Goal: Information Seeking & Learning: Learn about a topic

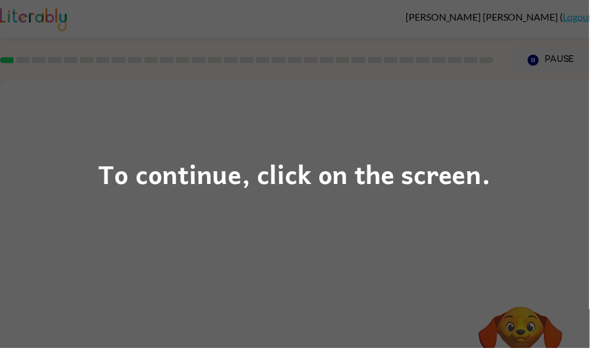
click at [256, 219] on div "To continue, click on the screen." at bounding box center [297, 175] width 595 height 351
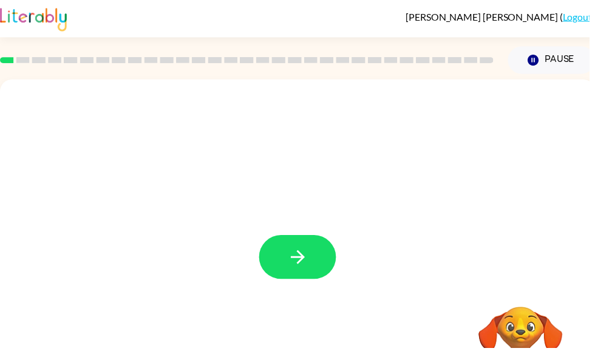
click at [309, 269] on icon "button" at bounding box center [300, 259] width 21 height 21
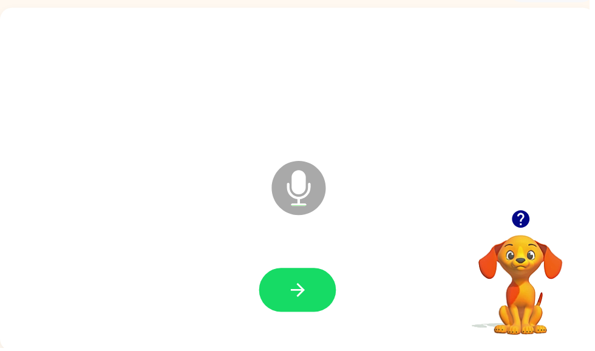
scroll to position [73, 0]
click at [287, 281] on button "button" at bounding box center [301, 292] width 78 height 44
click at [304, 298] on icon "button" at bounding box center [300, 292] width 21 height 21
click at [296, 300] on icon "button" at bounding box center [300, 292] width 21 height 21
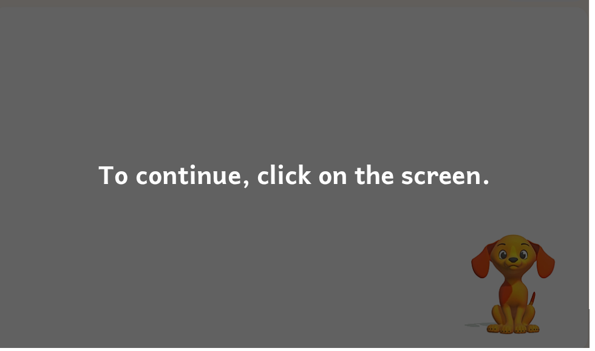
click at [187, 189] on div "To continue, click on the screen." at bounding box center [298, 175] width 396 height 41
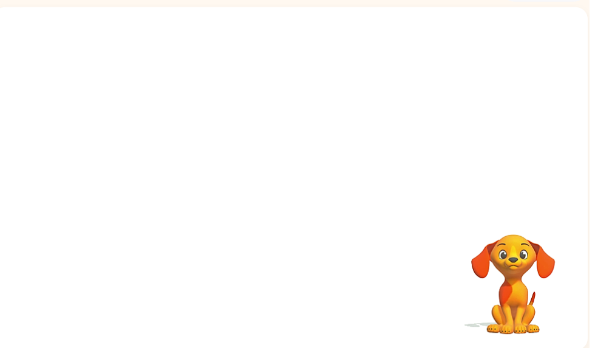
scroll to position [0, 7]
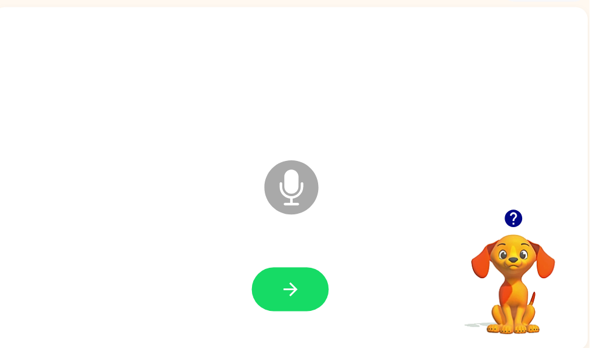
click at [310, 280] on button "button" at bounding box center [293, 292] width 78 height 44
click at [521, 229] on icon "button" at bounding box center [518, 221] width 18 height 18
click at [282, 293] on button "button" at bounding box center [293, 292] width 78 height 44
click at [285, 302] on icon "button" at bounding box center [293, 292] width 21 height 21
click at [276, 289] on button "button" at bounding box center [293, 292] width 78 height 44
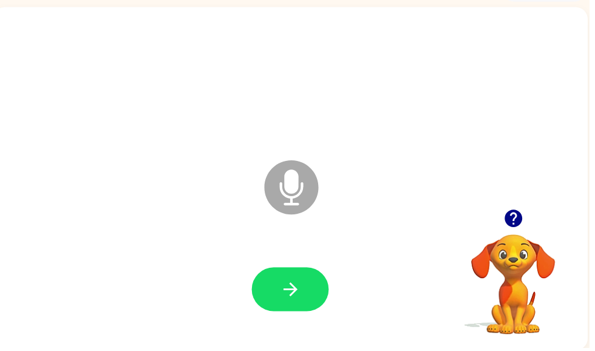
click at [282, 291] on button "button" at bounding box center [293, 292] width 78 height 44
click at [281, 294] on button "button" at bounding box center [293, 292] width 78 height 44
click at [299, 302] on icon "button" at bounding box center [293, 292] width 21 height 21
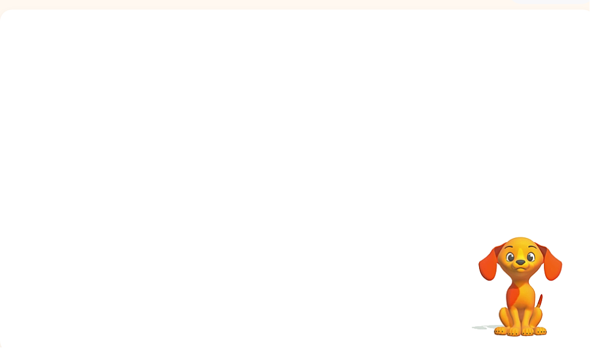
scroll to position [0, 0]
click at [304, 288] on div at bounding box center [300, 295] width 577 height 100
click at [279, 267] on div at bounding box center [300, 295] width 577 height 100
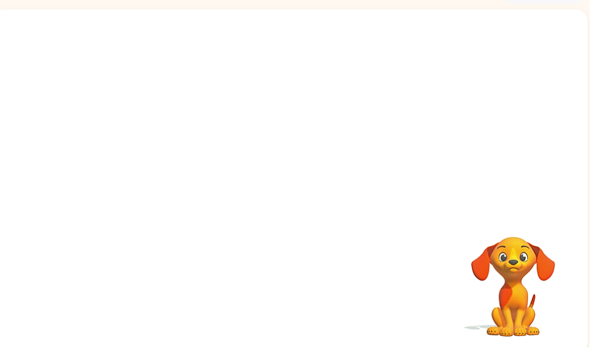
scroll to position [0, 7]
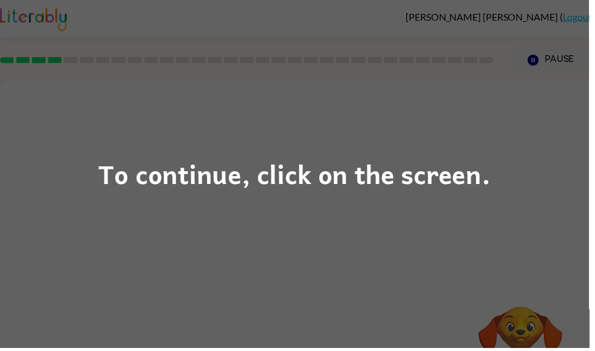
click at [109, 199] on div "To continue, click on the screen." at bounding box center [297, 175] width 595 height 351
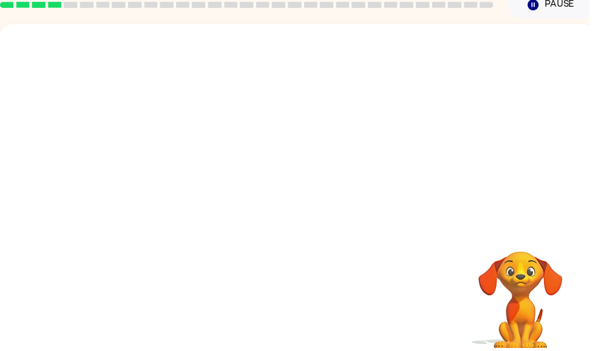
scroll to position [56, 0]
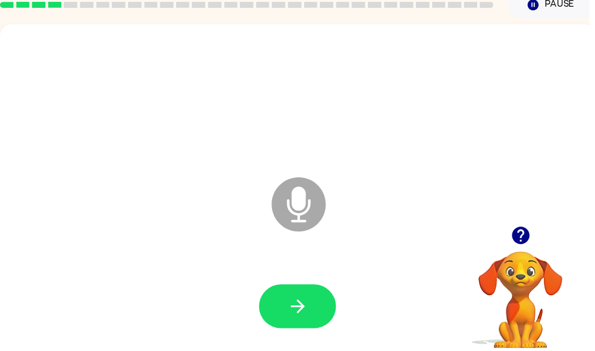
click at [286, 310] on button "button" at bounding box center [301, 309] width 78 height 44
click at [298, 317] on icon "button" at bounding box center [300, 309] width 21 height 21
click at [290, 320] on icon "button" at bounding box center [300, 309] width 21 height 21
click at [303, 313] on icon "button" at bounding box center [300, 309] width 14 height 14
click at [304, 314] on icon "button" at bounding box center [300, 309] width 21 height 21
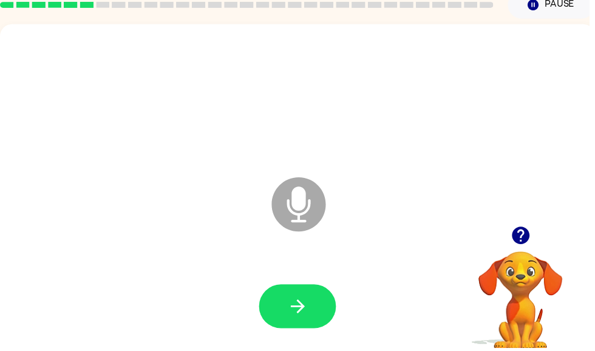
click at [280, 313] on button "button" at bounding box center [301, 309] width 78 height 44
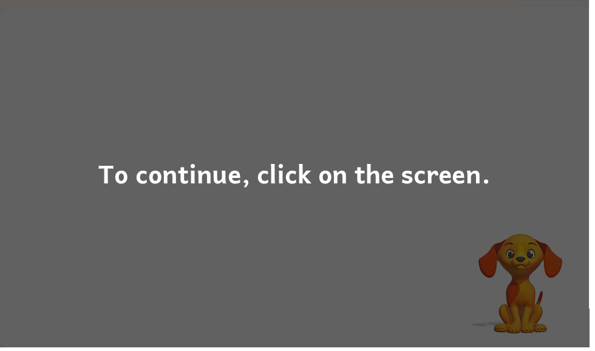
scroll to position [73, 0]
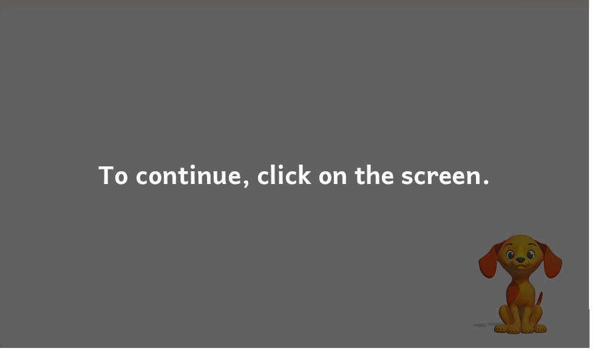
click at [188, 226] on div "To continue, click on the screen." at bounding box center [297, 175] width 595 height 351
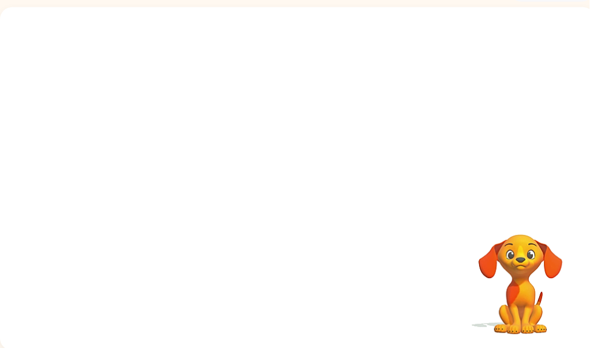
click at [188, 225] on div "Your browser must support playing .mp4 files to use Literably. Please try using…" at bounding box center [300, 180] width 601 height 347
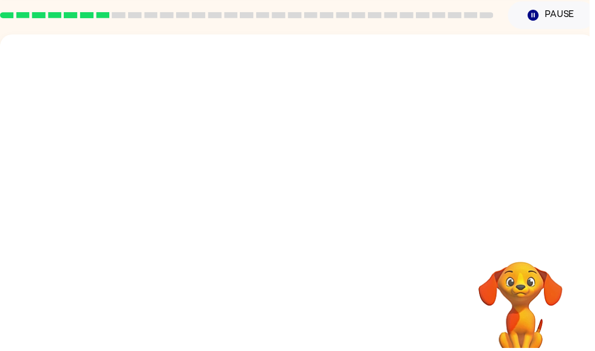
scroll to position [46, 0]
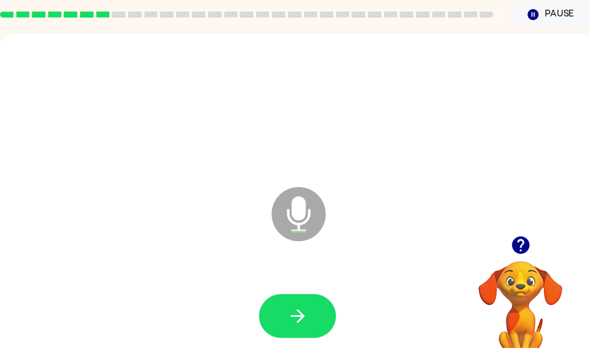
click at [282, 317] on button "button" at bounding box center [301, 319] width 78 height 44
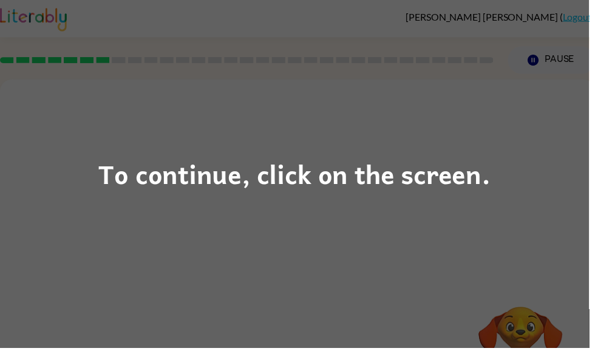
click at [231, 178] on div "To continue, click on the screen." at bounding box center [298, 175] width 396 height 41
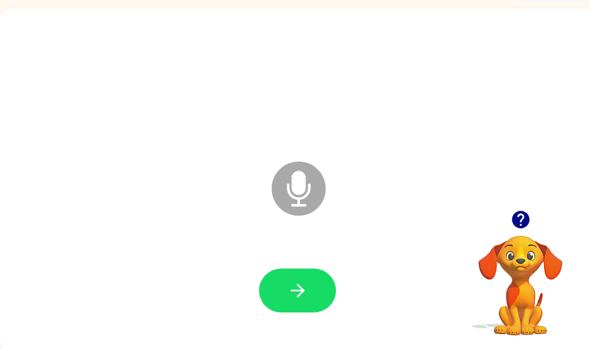
scroll to position [72, 0]
click at [288, 279] on button "button" at bounding box center [301, 293] width 78 height 44
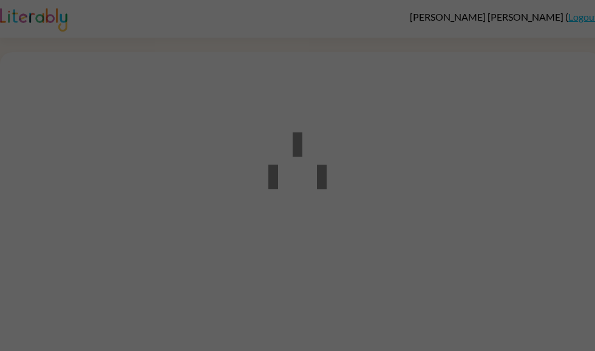
scroll to position [1, 0]
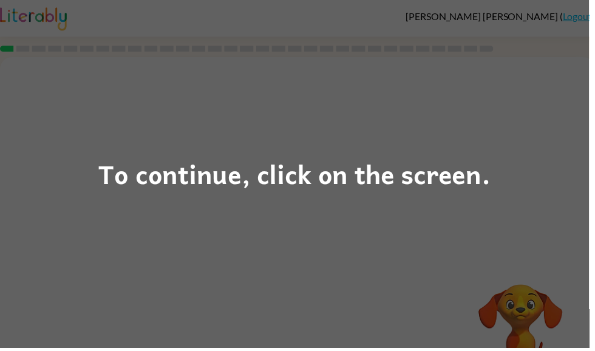
click at [165, 247] on div "To continue, click on the screen." at bounding box center [297, 175] width 595 height 351
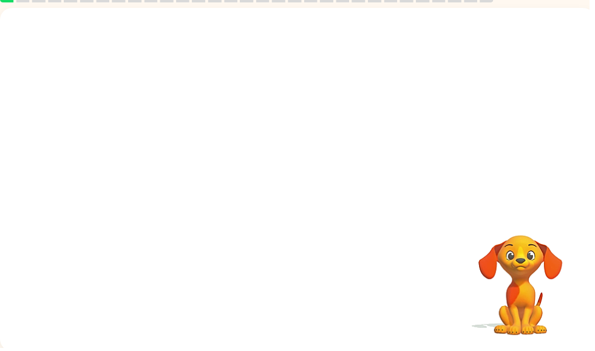
scroll to position [51, 0]
click at [522, 227] on icon "button" at bounding box center [526, 221] width 18 height 18
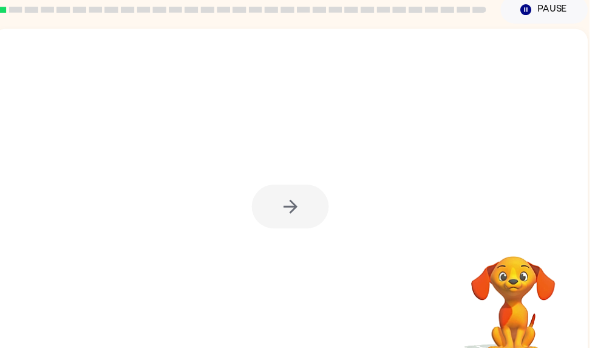
scroll to position [0, 7]
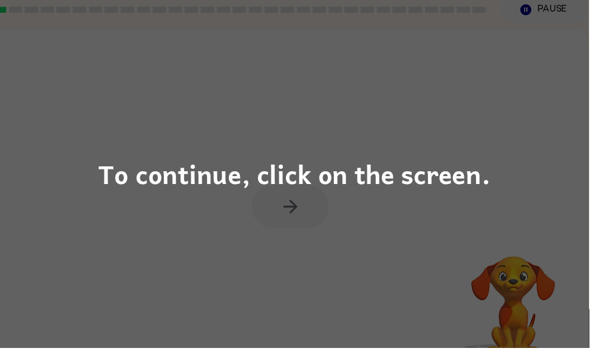
click at [395, 168] on div "To continue, click on the screen." at bounding box center [298, 175] width 396 height 41
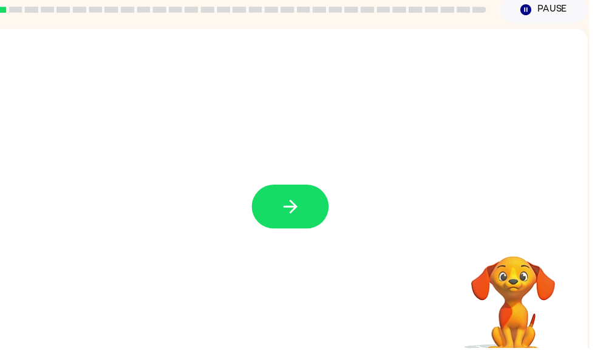
click at [295, 204] on icon "button" at bounding box center [293, 209] width 14 height 14
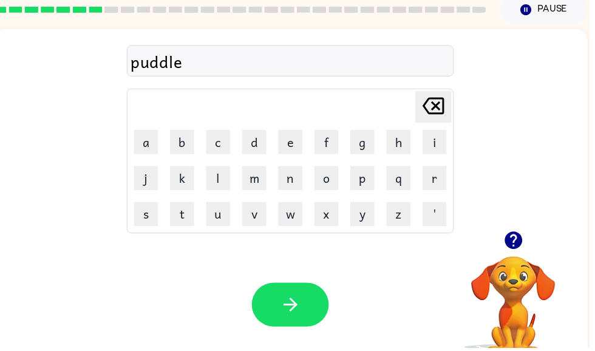
click at [515, 251] on icon "button" at bounding box center [518, 242] width 21 height 21
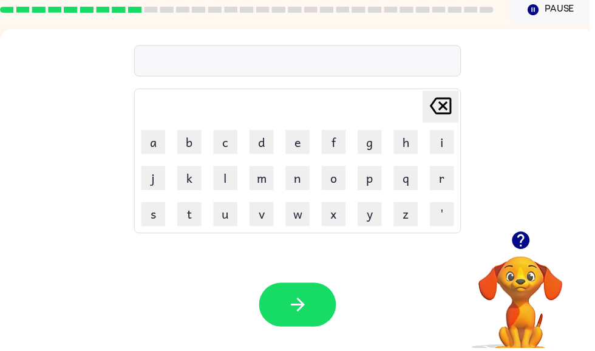
scroll to position [0, 0]
click at [300, 314] on icon "button" at bounding box center [300, 308] width 14 height 14
click at [290, 307] on icon "button" at bounding box center [300, 307] width 21 height 21
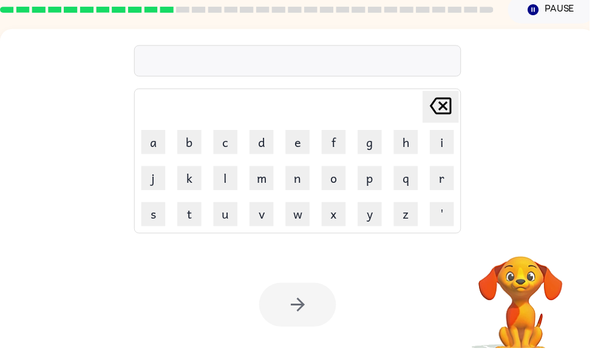
click at [124, 13] on rect at bounding box center [120, 10] width 14 height 6
click at [121, 13] on rect at bounding box center [120, 10] width 14 height 6
click at [121, 12] on rect at bounding box center [120, 10] width 14 height 6
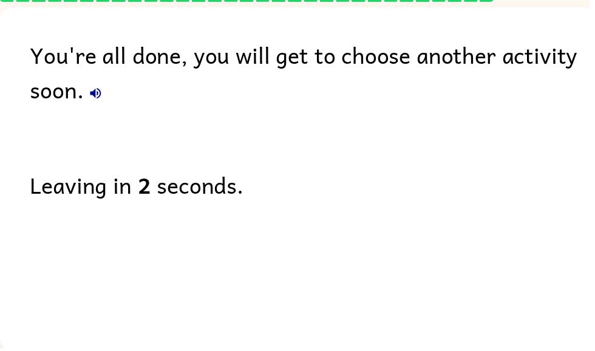
click at [115, 224] on div "You're all done, you will get to choose another activity soon. Leaving in 2 sec…" at bounding box center [300, 177] width 601 height 341
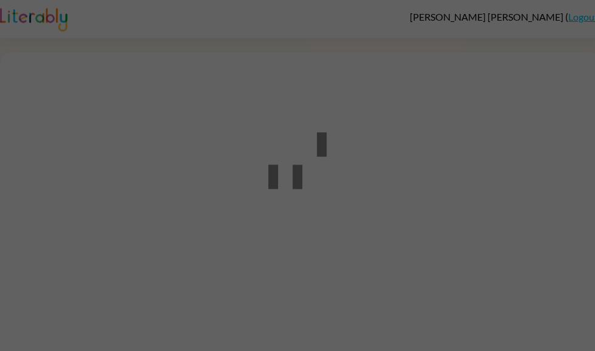
scroll to position [1, 0]
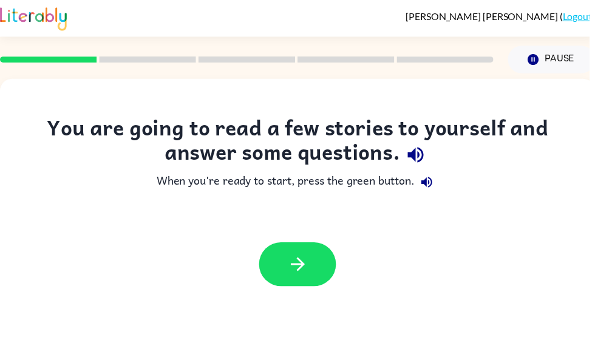
click at [290, 281] on button "button" at bounding box center [301, 267] width 78 height 44
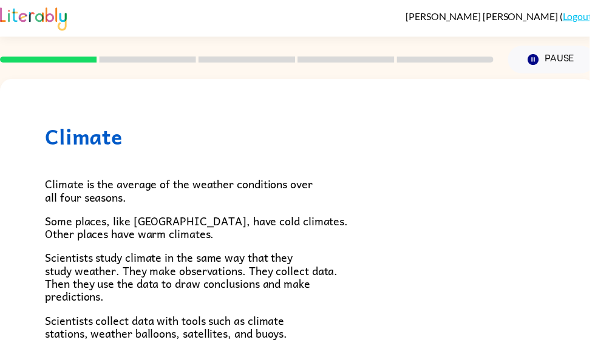
scroll to position [0, 0]
click at [567, 64] on button "Pause Pause" at bounding box center [557, 60] width 88 height 28
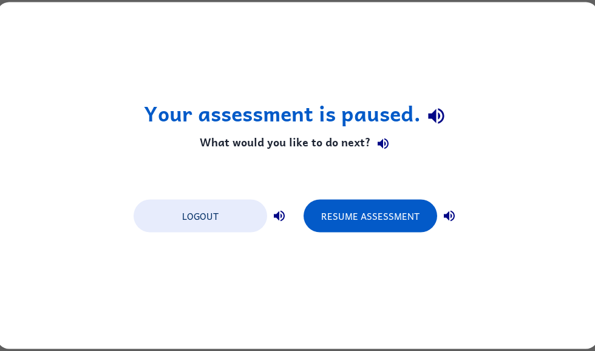
click at [358, 232] on button "Resume Assessment" at bounding box center [371, 216] width 134 height 33
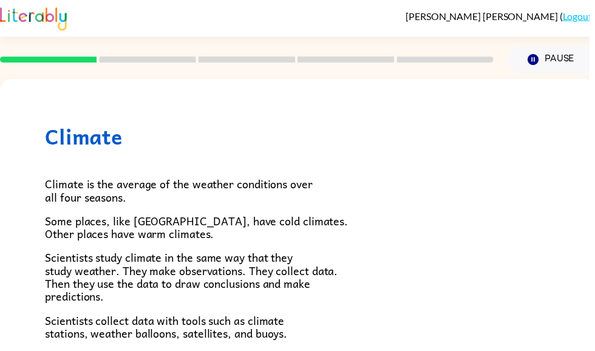
scroll to position [0, 7]
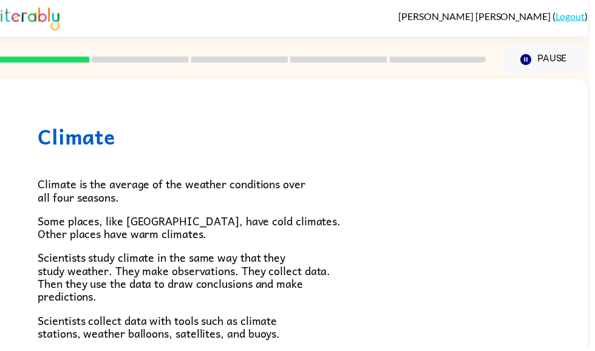
click at [114, 52] on div at bounding box center [241, 60] width 513 height 43
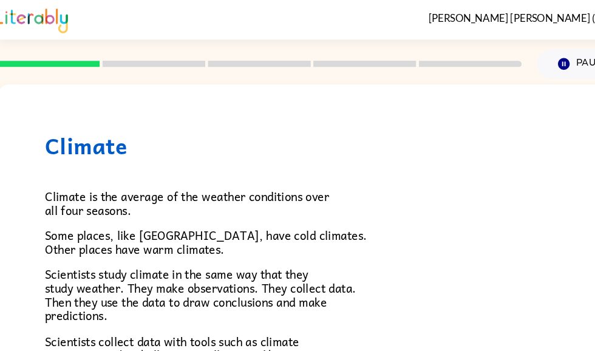
scroll to position [0, 0]
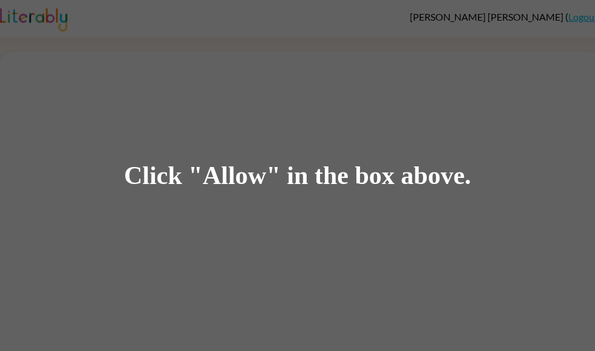
scroll to position [1, 0]
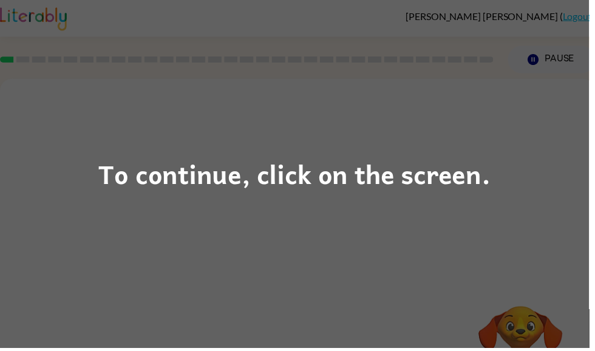
click at [339, 210] on div "To continue, click on the screen." at bounding box center [297, 175] width 595 height 351
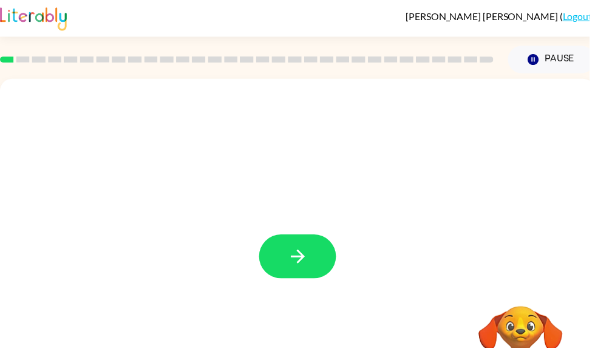
click at [311, 269] on icon "button" at bounding box center [300, 258] width 21 height 21
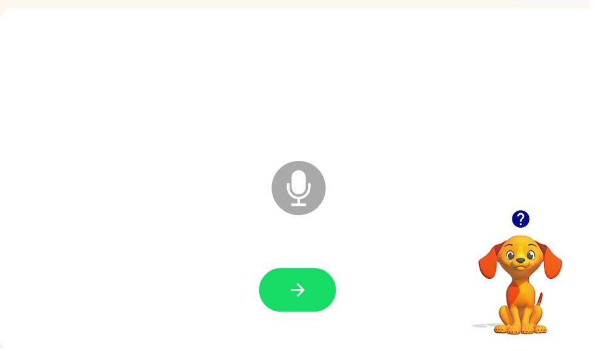
scroll to position [73, 0]
click at [292, 277] on button "button" at bounding box center [301, 292] width 78 height 44
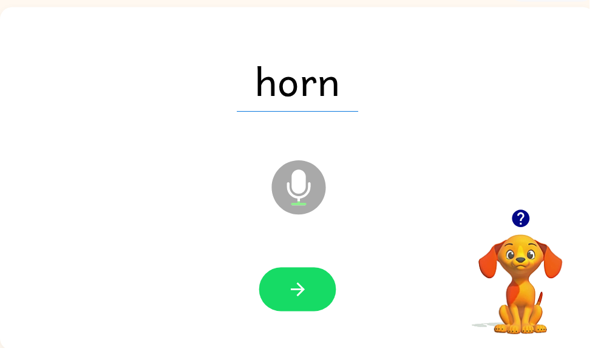
click at [293, 307] on button "button" at bounding box center [301, 292] width 78 height 44
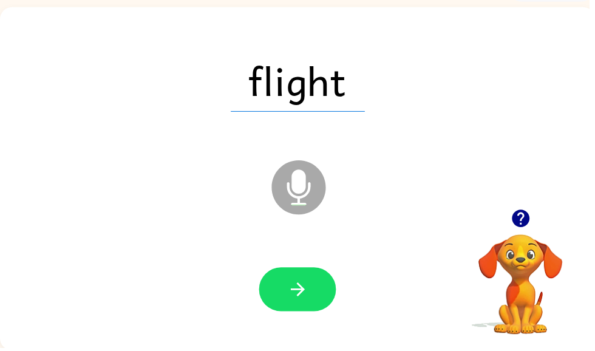
click at [284, 288] on button "button" at bounding box center [301, 292] width 78 height 44
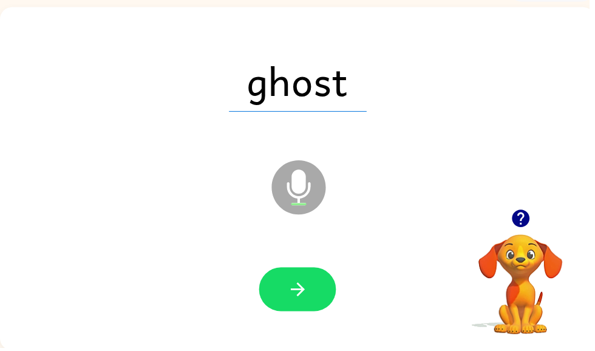
click at [288, 314] on button "button" at bounding box center [301, 292] width 78 height 44
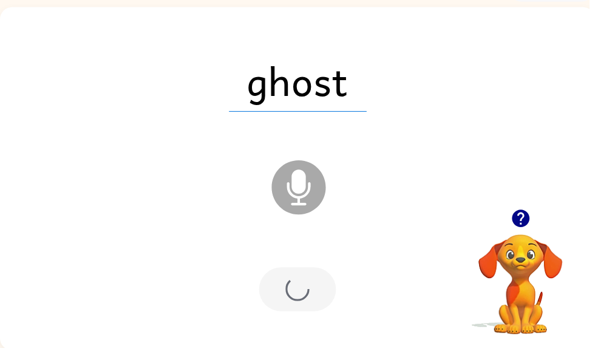
click at [291, 300] on div at bounding box center [301, 292] width 78 height 44
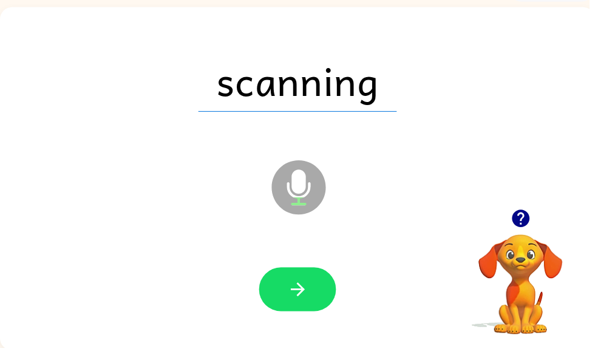
click at [297, 296] on icon "button" at bounding box center [300, 292] width 21 height 21
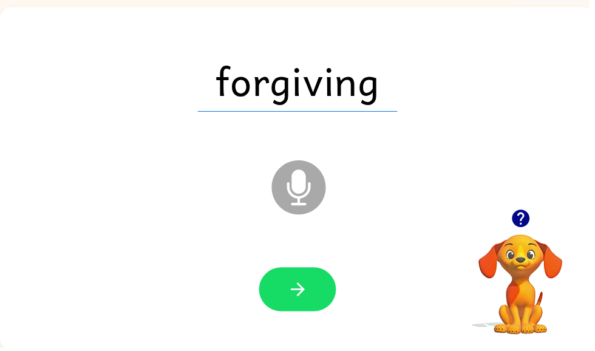
click at [262, 290] on button "button" at bounding box center [301, 292] width 78 height 44
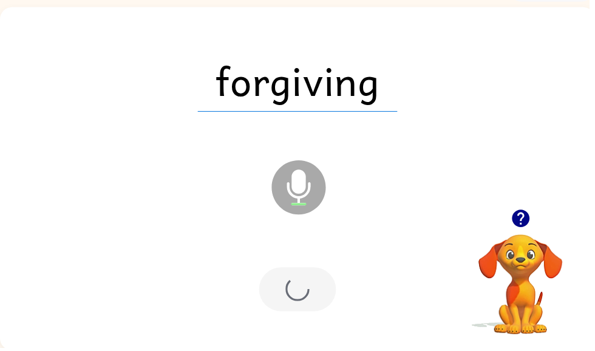
click at [297, 296] on div at bounding box center [301, 292] width 78 height 44
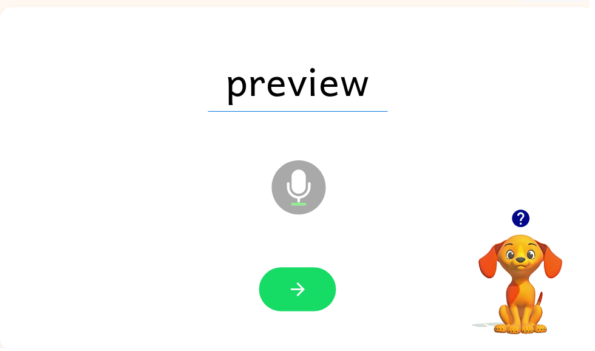
click at [308, 282] on icon "button" at bounding box center [300, 292] width 21 height 21
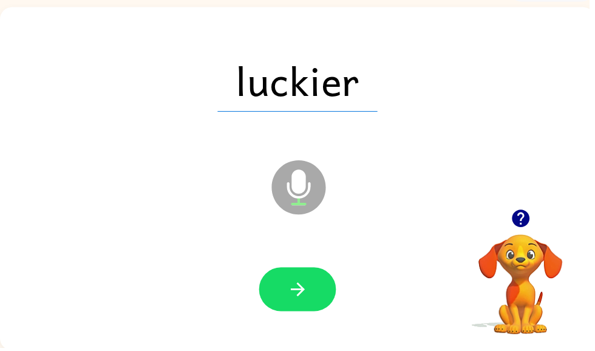
click at [307, 296] on icon "button" at bounding box center [300, 292] width 21 height 21
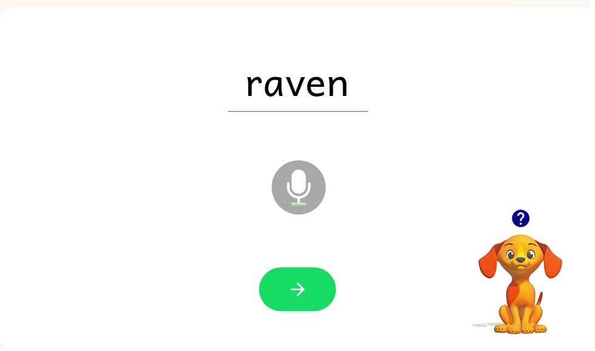
click at [287, 304] on button "button" at bounding box center [301, 292] width 78 height 44
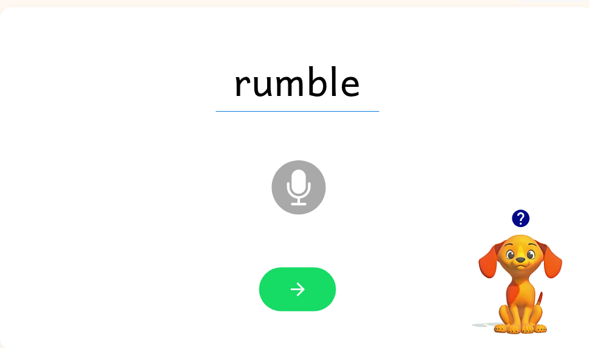
click at [301, 282] on icon "button" at bounding box center [300, 292] width 21 height 21
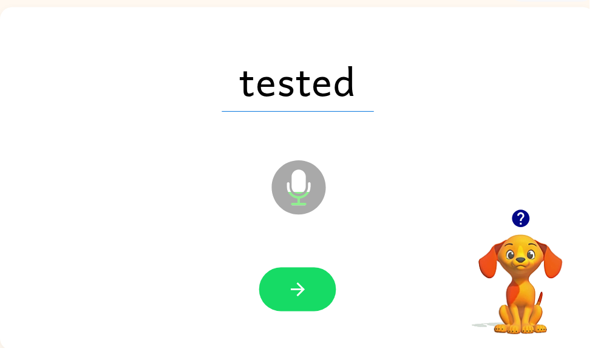
click at [291, 288] on icon "button" at bounding box center [300, 292] width 21 height 21
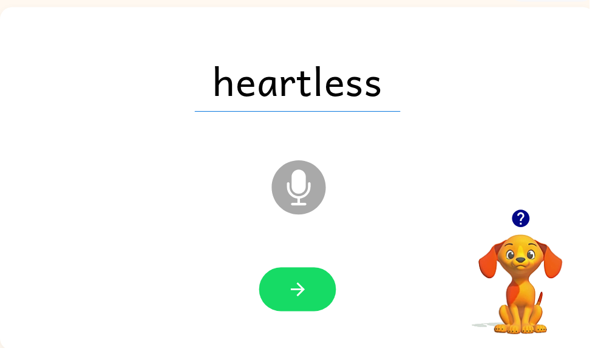
click at [295, 280] on button "button" at bounding box center [301, 292] width 78 height 44
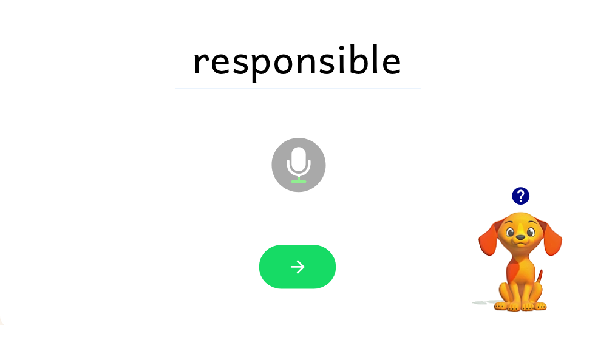
click at [307, 286] on button "button" at bounding box center [301, 292] width 78 height 44
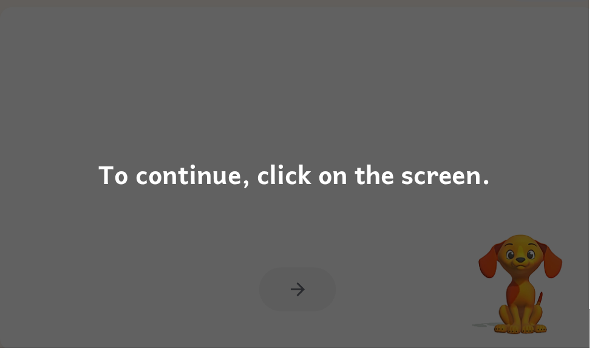
click at [211, 95] on div "To continue, click on the screen." at bounding box center [297, 175] width 595 height 351
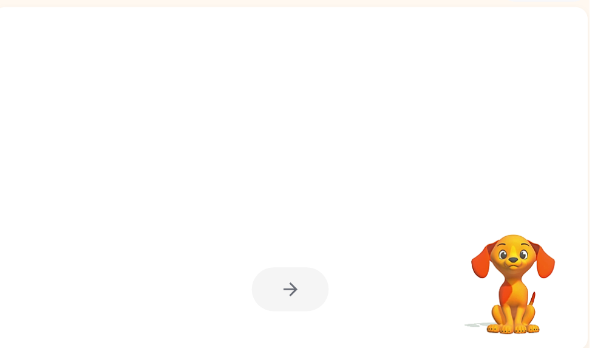
scroll to position [0, 7]
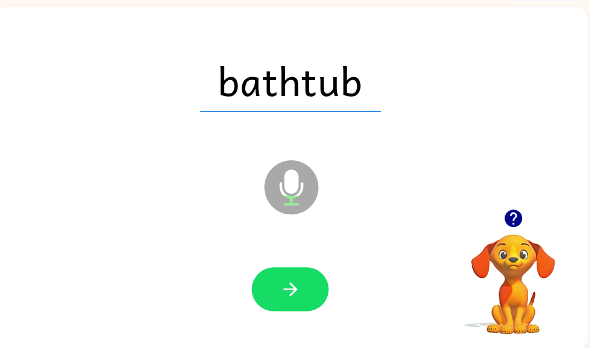
click at [290, 294] on icon "button" at bounding box center [293, 292] width 21 height 21
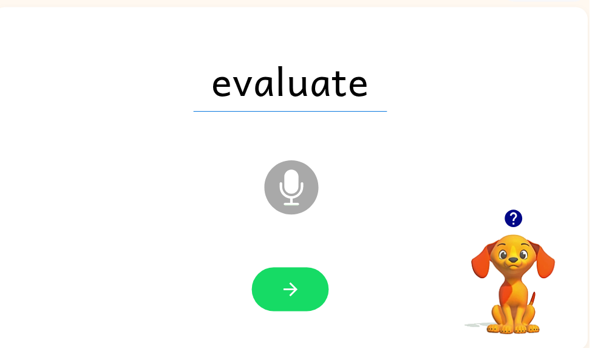
click at [299, 311] on button "button" at bounding box center [293, 292] width 78 height 44
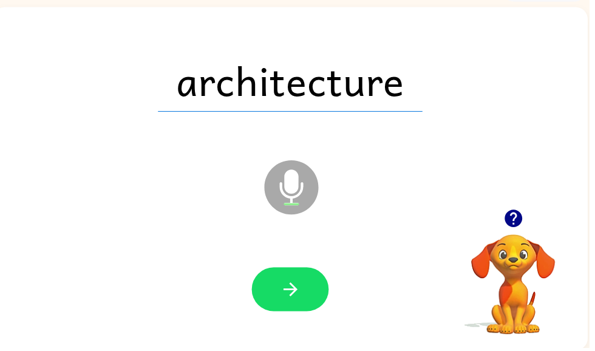
click at [296, 295] on icon "button" at bounding box center [293, 292] width 21 height 21
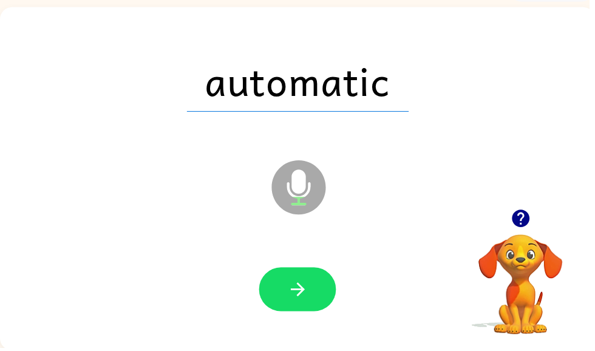
scroll to position [0, 0]
click at [287, 306] on button "button" at bounding box center [301, 292] width 78 height 44
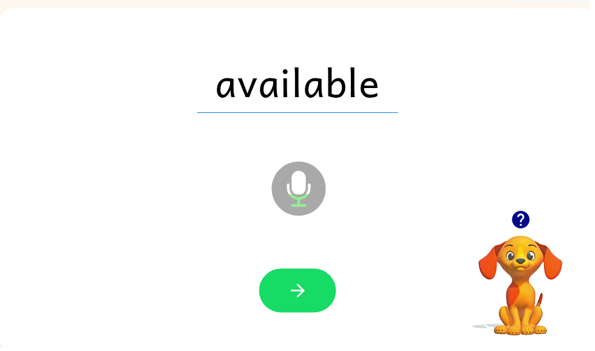
scroll to position [73, 0]
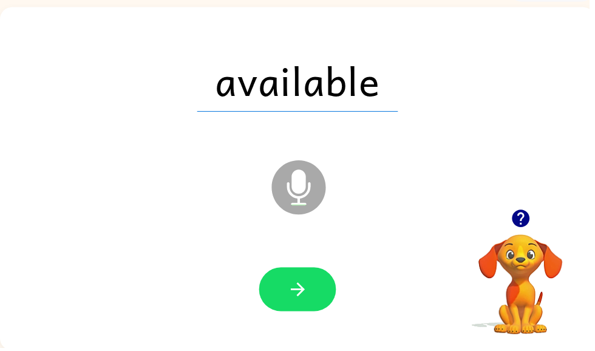
click at [293, 314] on button "button" at bounding box center [301, 292] width 78 height 44
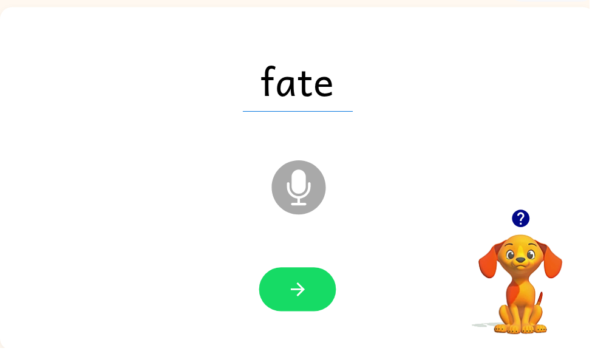
click at [288, 295] on button "button" at bounding box center [301, 292] width 78 height 44
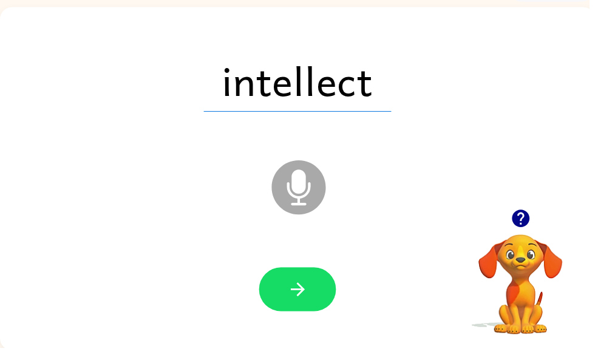
click at [295, 299] on icon "button" at bounding box center [300, 292] width 21 height 21
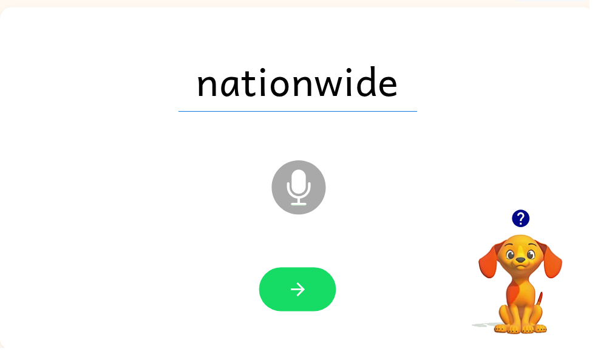
click at [325, 293] on button "button" at bounding box center [301, 292] width 78 height 44
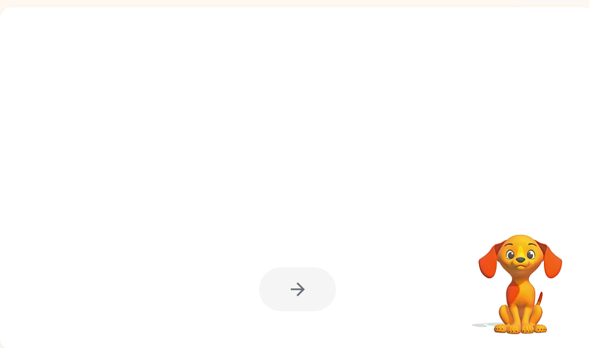
scroll to position [0, 0]
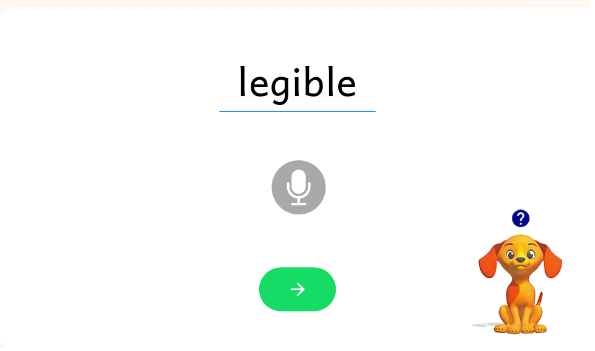
click at [296, 276] on button "button" at bounding box center [301, 292] width 78 height 44
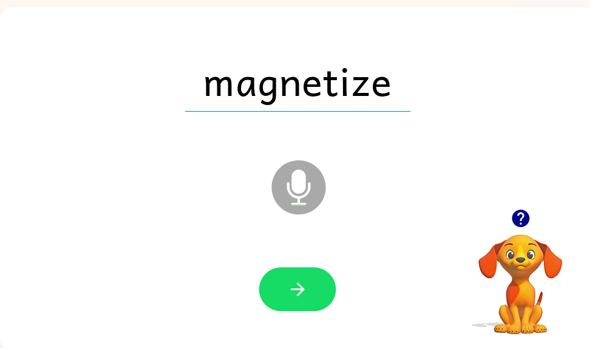
click at [291, 288] on icon "button" at bounding box center [300, 292] width 21 height 21
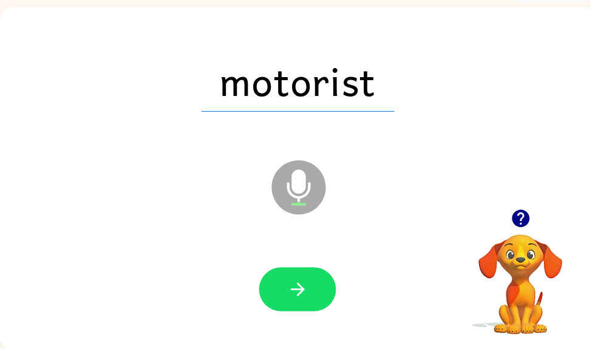
click at [290, 281] on button "button" at bounding box center [301, 292] width 78 height 44
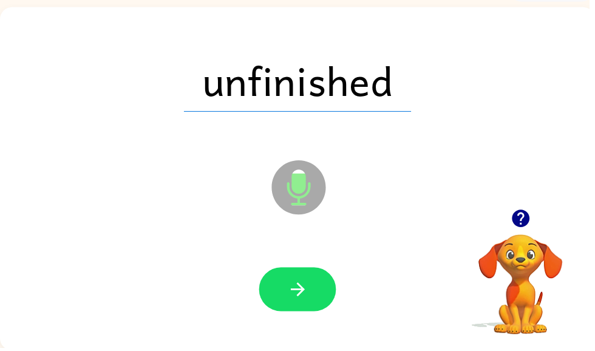
click at [304, 301] on icon "button" at bounding box center [300, 292] width 21 height 21
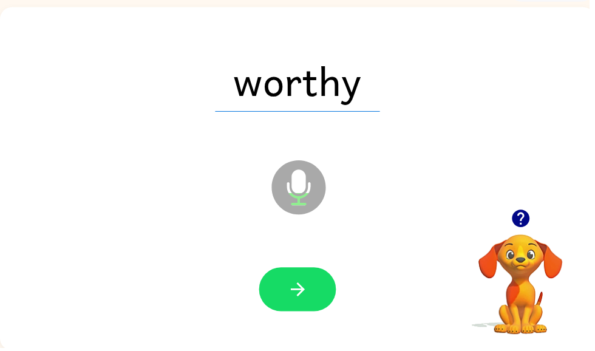
click at [301, 295] on icon "button" at bounding box center [300, 292] width 21 height 21
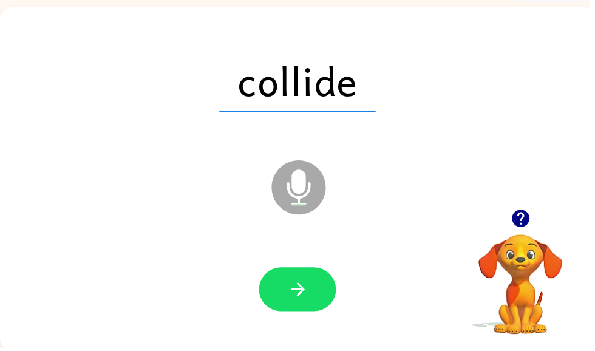
click at [280, 299] on button "button" at bounding box center [301, 292] width 78 height 44
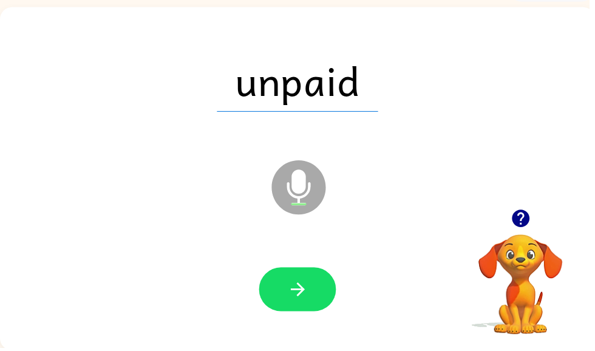
click at [278, 295] on button "button" at bounding box center [301, 292] width 78 height 44
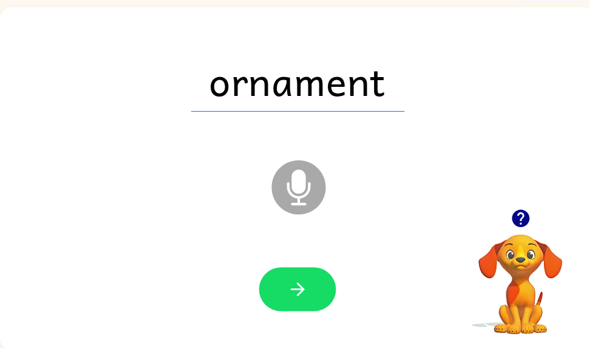
click at [287, 290] on button "button" at bounding box center [301, 292] width 78 height 44
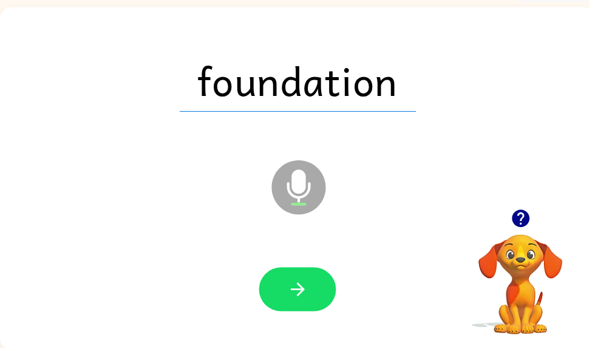
click at [298, 307] on button "button" at bounding box center [301, 292] width 78 height 44
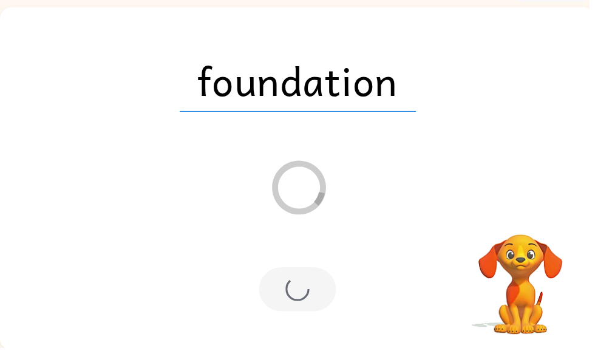
scroll to position [51, 0]
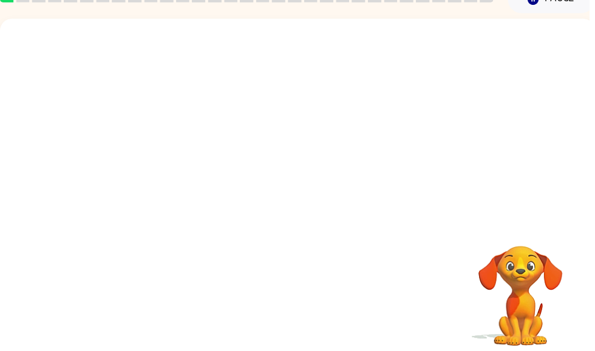
scroll to position [62, 0]
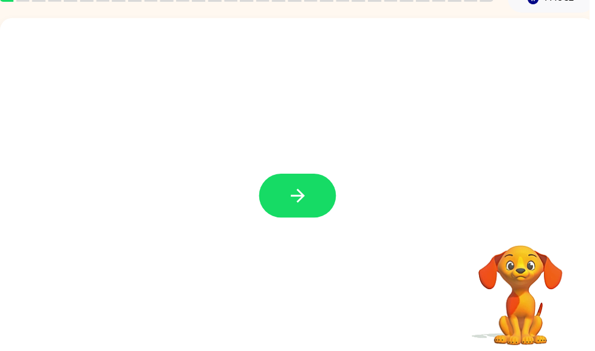
click at [278, 203] on button "button" at bounding box center [301, 197] width 78 height 44
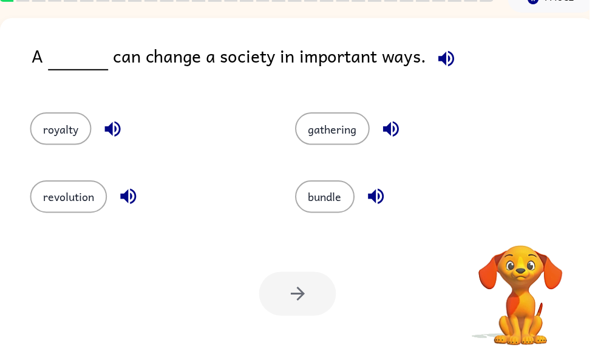
click at [453, 54] on icon "button" at bounding box center [450, 59] width 21 height 21
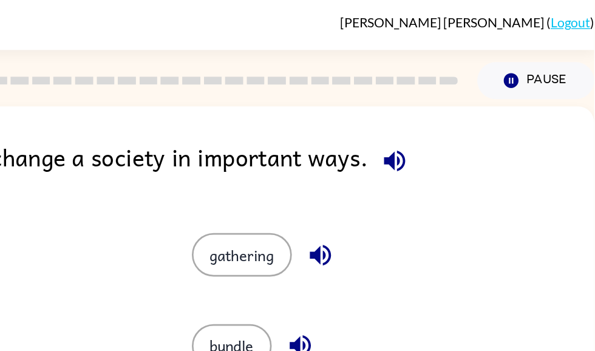
scroll to position [0, 7]
click at [434, 126] on icon "button" at bounding box center [444, 121] width 21 height 21
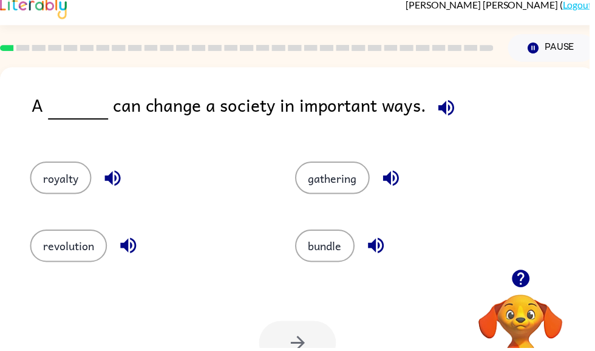
scroll to position [12, 0]
click at [452, 116] on icon "button" at bounding box center [450, 108] width 21 height 21
click at [62, 239] on button "revolution" at bounding box center [69, 248] width 78 height 33
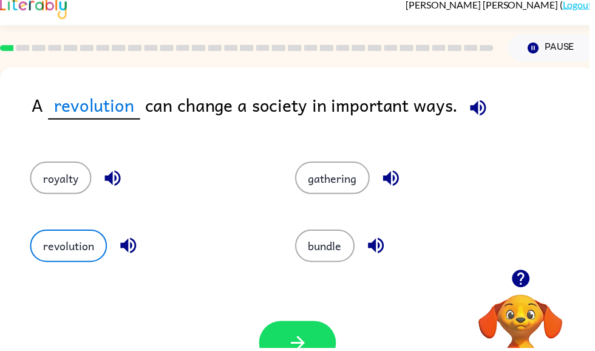
click at [285, 327] on button "button" at bounding box center [301, 346] width 78 height 44
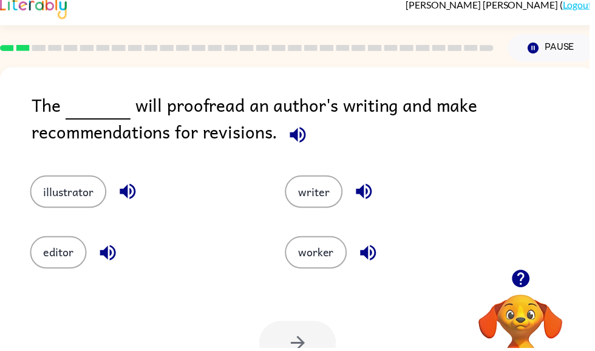
click at [374, 248] on icon "button" at bounding box center [371, 255] width 21 height 21
click at [130, 197] on icon "button" at bounding box center [128, 193] width 21 height 21
click at [106, 259] on icon "button" at bounding box center [109, 255] width 16 height 16
click at [384, 188] on div "writer" at bounding box center [403, 193] width 230 height 33
click at [372, 191] on icon "button" at bounding box center [367, 193] width 21 height 21
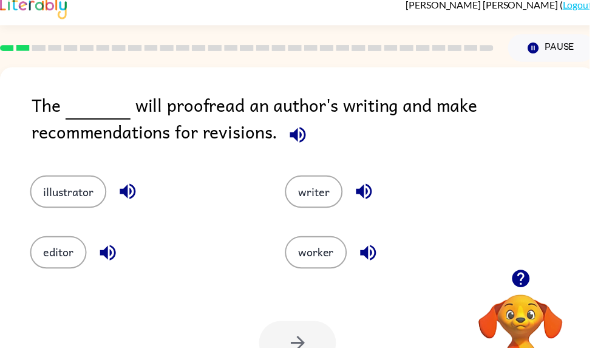
click at [50, 267] on button "editor" at bounding box center [58, 255] width 57 height 33
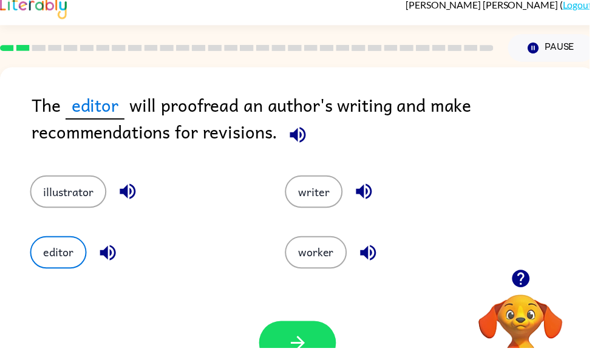
click at [318, 344] on button "button" at bounding box center [301, 346] width 78 height 44
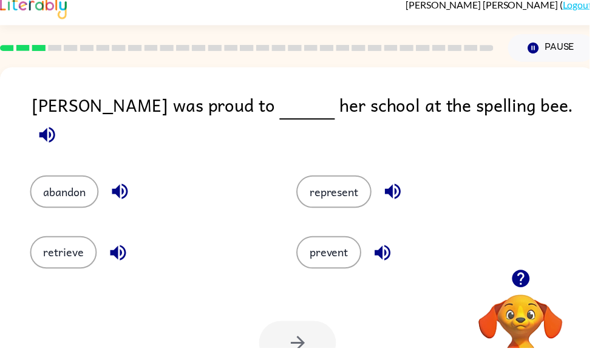
click at [537, 108] on div "[PERSON_NAME] was proud to her school at the spelling bee." at bounding box center [316, 122] width 569 height 61
click at [55, 128] on icon "button" at bounding box center [47, 136] width 16 height 16
click at [119, 186] on icon "button" at bounding box center [121, 194] width 16 height 16
click at [58, 126] on icon "button" at bounding box center [47, 136] width 21 height 21
click at [122, 186] on icon "button" at bounding box center [121, 194] width 16 height 16
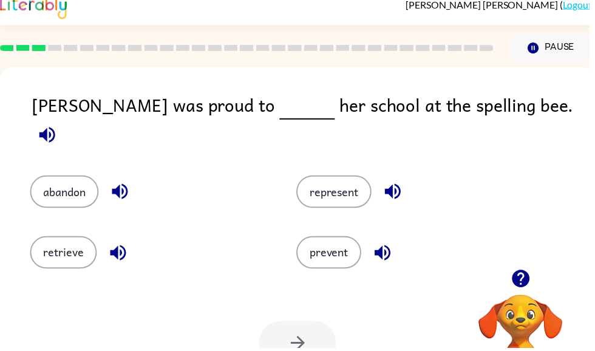
click at [313, 189] on button "represent" at bounding box center [337, 193] width 76 height 33
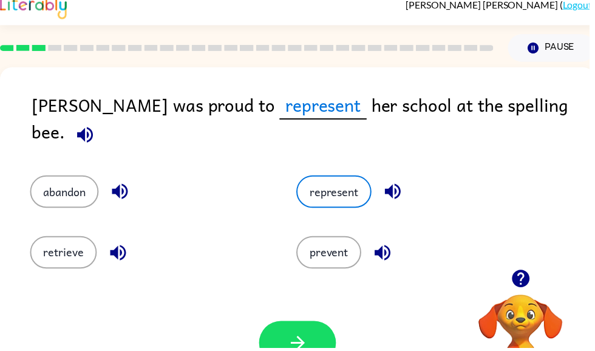
click at [295, 330] on button "button" at bounding box center [301, 346] width 78 height 44
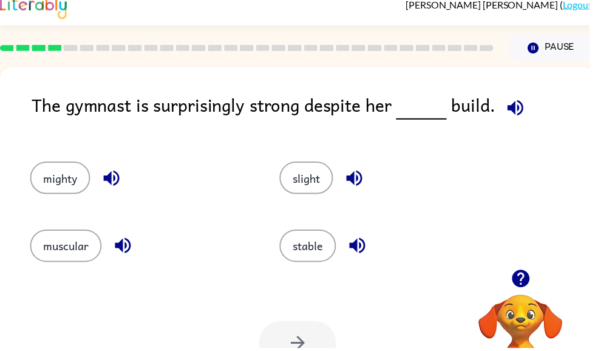
click at [123, 175] on icon "button" at bounding box center [112, 179] width 21 height 21
click at [132, 262] on button "button" at bounding box center [124, 248] width 31 height 31
click at [128, 255] on icon "button" at bounding box center [124, 248] width 16 height 16
click at [370, 182] on button "button" at bounding box center [357, 180] width 31 height 31
click at [364, 255] on icon "button" at bounding box center [361, 248] width 16 height 16
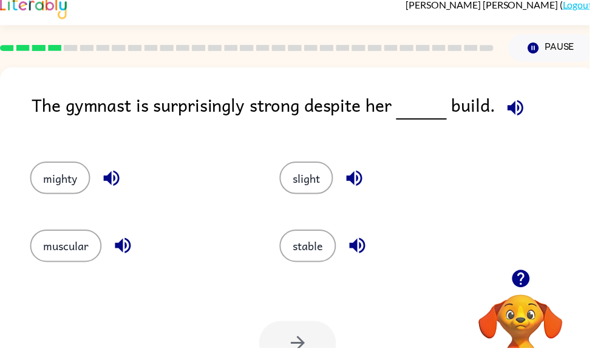
click at [307, 257] on button "stable" at bounding box center [310, 248] width 57 height 33
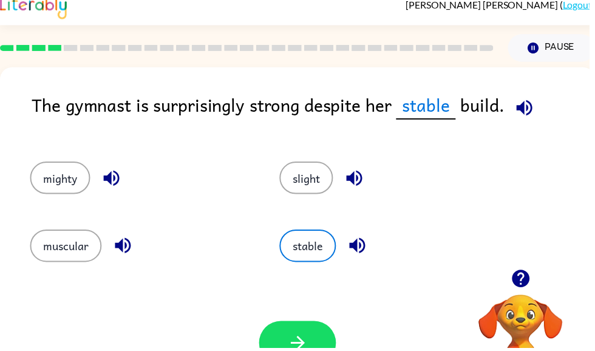
click at [277, 347] on button "button" at bounding box center [301, 346] width 78 height 44
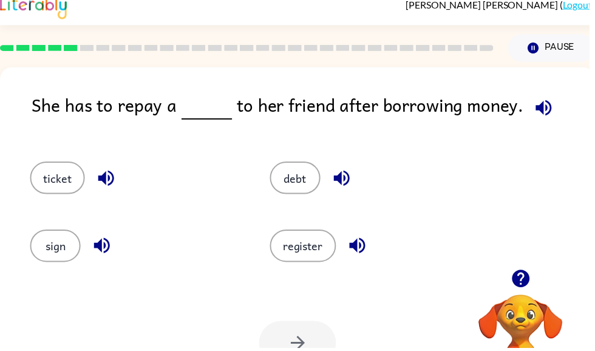
click at [290, 174] on button "debt" at bounding box center [298, 179] width 51 height 33
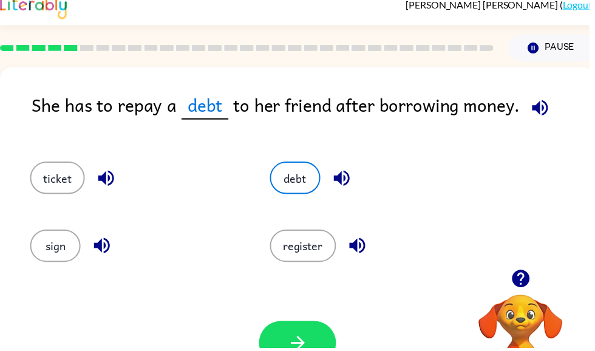
click at [287, 341] on button "button" at bounding box center [301, 346] width 78 height 44
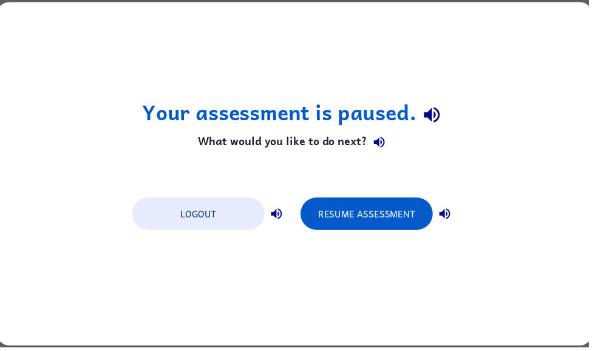
scroll to position [0, 0]
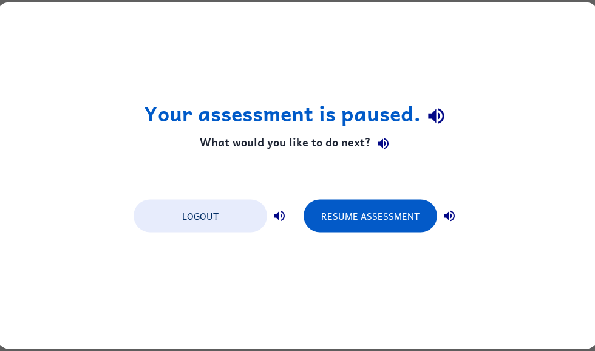
click at [375, 202] on button "Resume Assessment" at bounding box center [371, 216] width 134 height 33
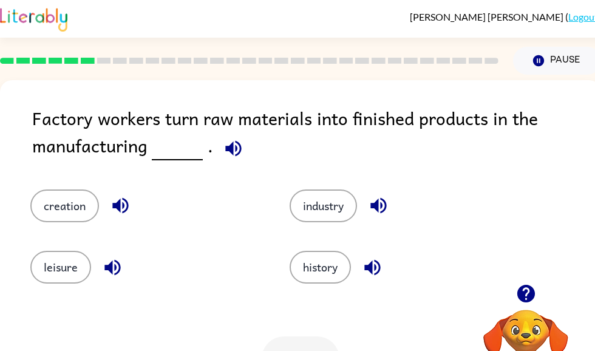
click at [237, 143] on icon "button" at bounding box center [233, 148] width 21 height 21
click at [317, 191] on button "industry" at bounding box center [323, 205] width 67 height 33
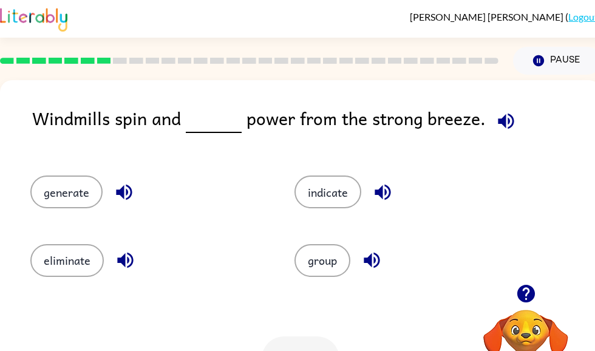
click at [51, 193] on button "generate" at bounding box center [66, 191] width 72 height 33
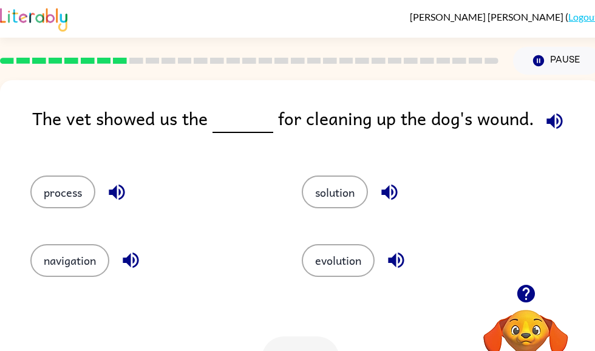
click at [91, 181] on button "process" at bounding box center [62, 191] width 65 height 33
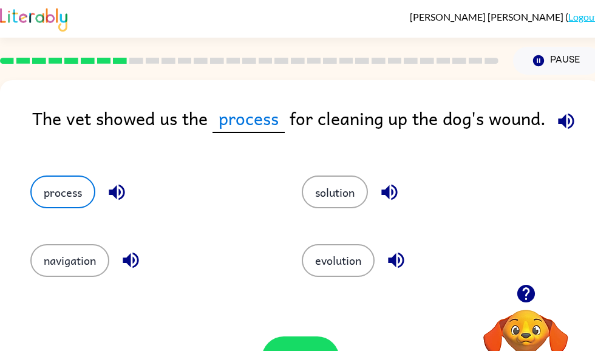
click at [56, 170] on div "process" at bounding box center [142, 186] width 271 height 68
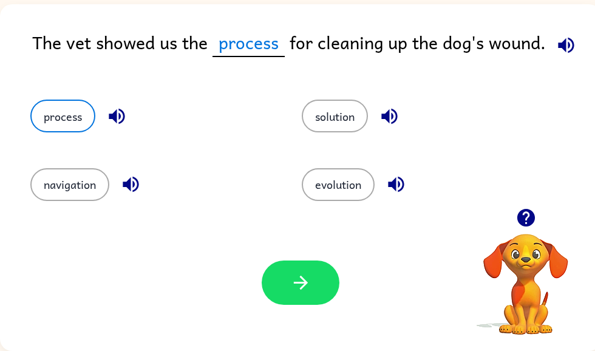
scroll to position [77, 0]
click at [314, 298] on button "button" at bounding box center [301, 283] width 78 height 44
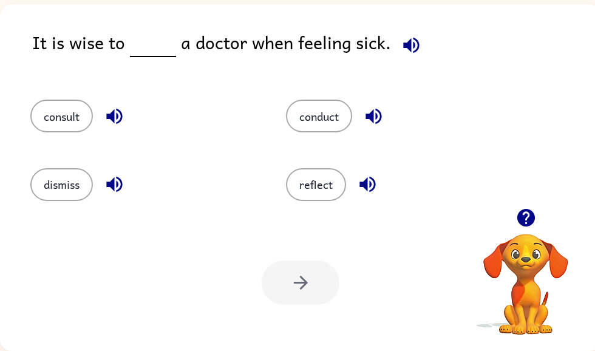
click at [61, 128] on button "consult" at bounding box center [61, 116] width 63 height 33
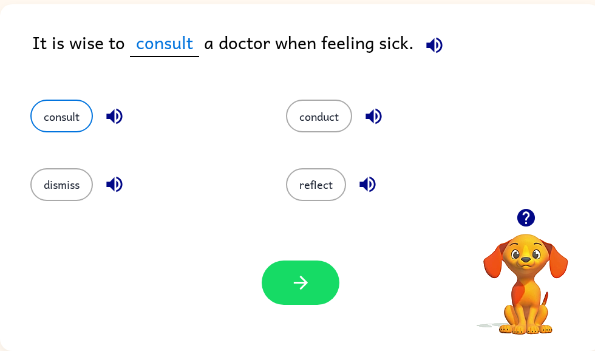
click at [176, 41] on span "consult" at bounding box center [164, 43] width 69 height 29
click at [120, 121] on icon "button" at bounding box center [114, 117] width 16 height 16
click at [301, 269] on button "button" at bounding box center [301, 283] width 78 height 44
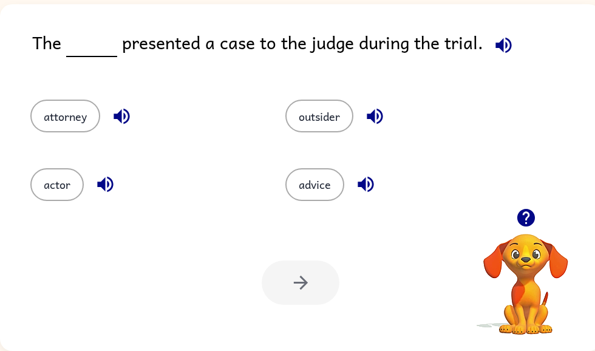
click at [43, 192] on button "actor" at bounding box center [56, 184] width 53 height 33
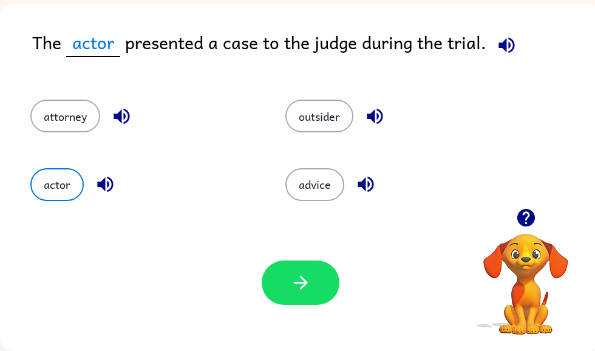
click at [255, 292] on div "Your browser must support playing .mp4 files to use Literably. Please try using…" at bounding box center [300, 282] width 601 height 137
click at [323, 281] on button "button" at bounding box center [301, 283] width 78 height 44
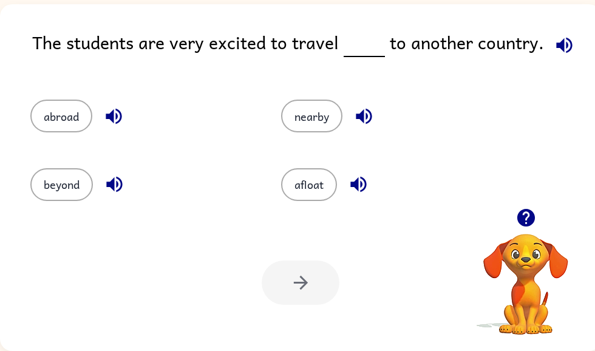
click at [75, 198] on button "beyond" at bounding box center [61, 184] width 63 height 33
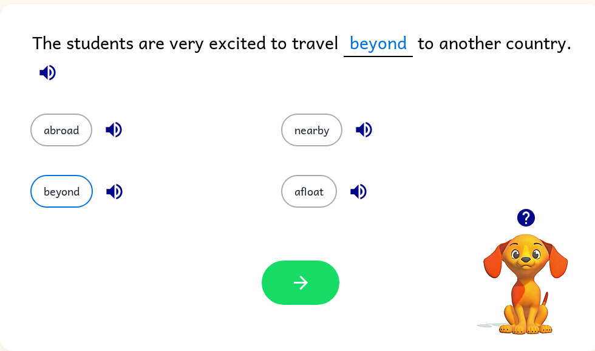
click at [69, 123] on button "abroad" at bounding box center [61, 130] width 62 height 33
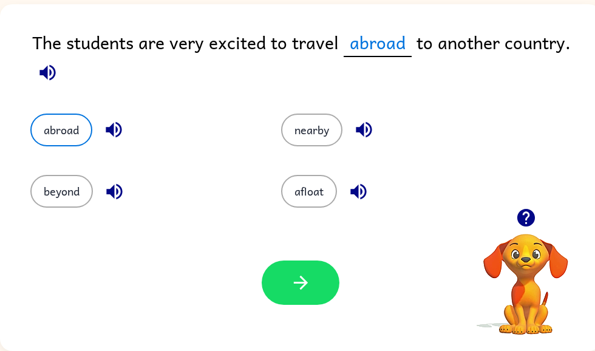
click at [279, 281] on button "button" at bounding box center [301, 283] width 78 height 44
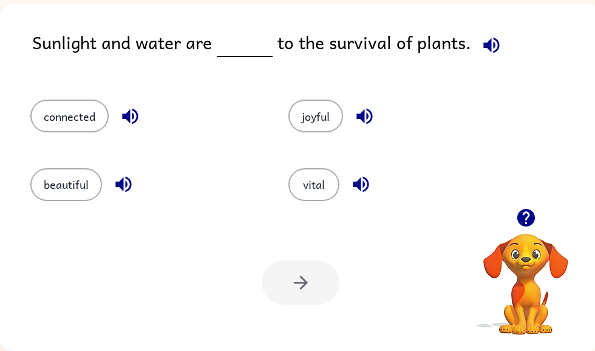
scroll to position [76, 0]
click at [77, 86] on div "connected" at bounding box center [136, 111] width 258 height 68
click at [86, 107] on button "connected" at bounding box center [69, 116] width 78 height 33
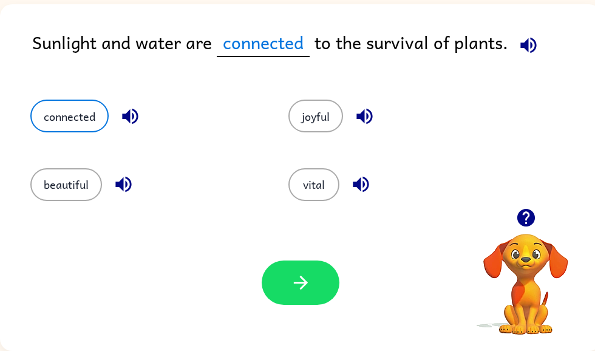
click at [317, 200] on button "vital" at bounding box center [313, 184] width 51 height 33
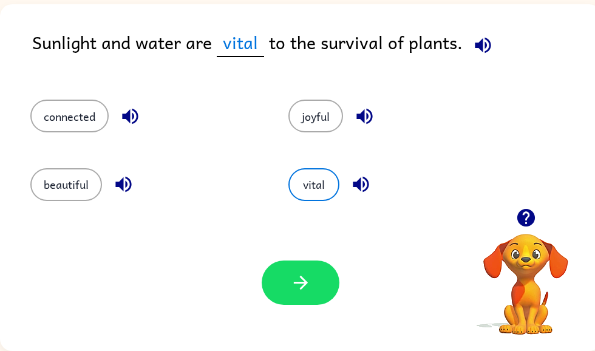
click at [305, 294] on button "button" at bounding box center [301, 283] width 78 height 44
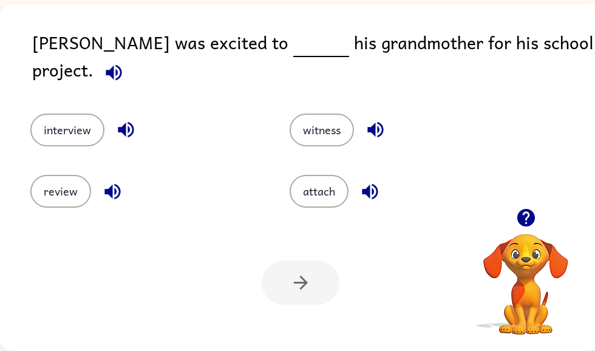
click at [315, 140] on div "witness" at bounding box center [396, 120] width 259 height 61
click at [316, 131] on button "witness" at bounding box center [322, 130] width 64 height 33
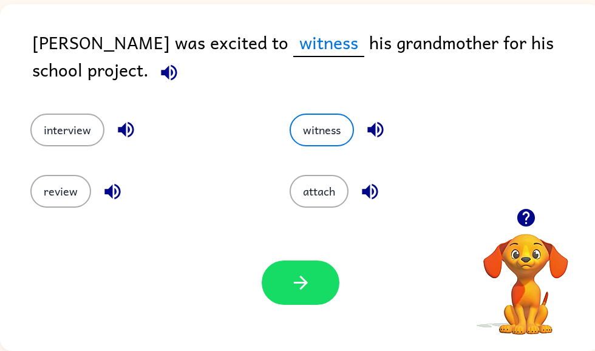
click at [315, 275] on button "button" at bounding box center [301, 283] width 78 height 44
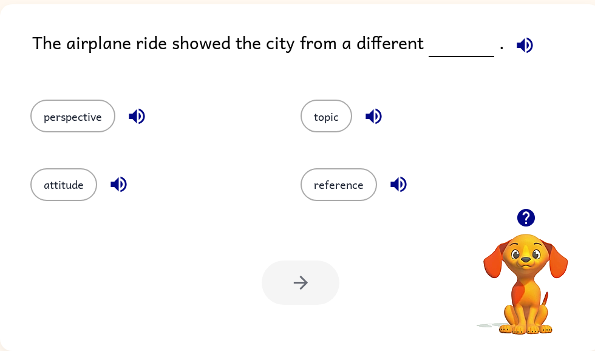
scroll to position [0, 0]
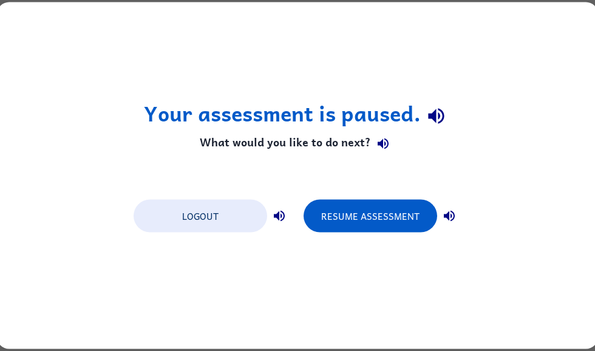
click at [336, 208] on button "Resume Assessment" at bounding box center [371, 216] width 134 height 33
click at [363, 208] on button "Resume Assessment" at bounding box center [371, 216] width 134 height 33
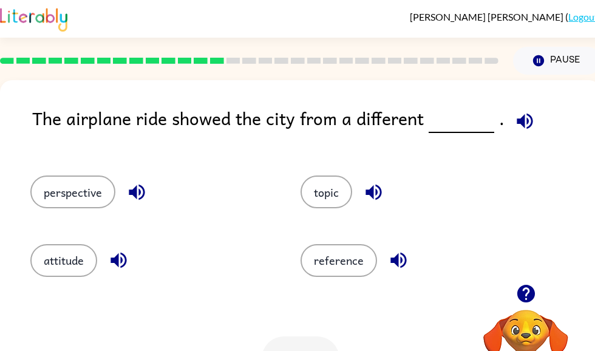
click at [69, 196] on button "perspective" at bounding box center [72, 191] width 85 height 33
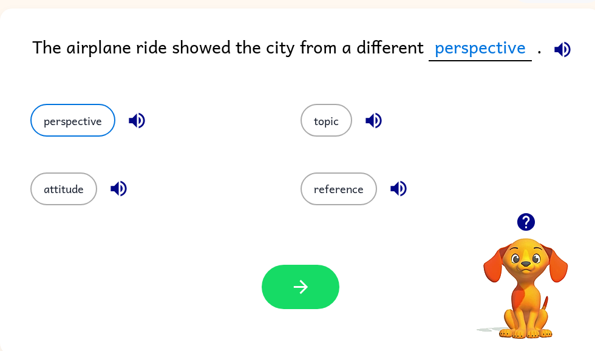
scroll to position [72, 0]
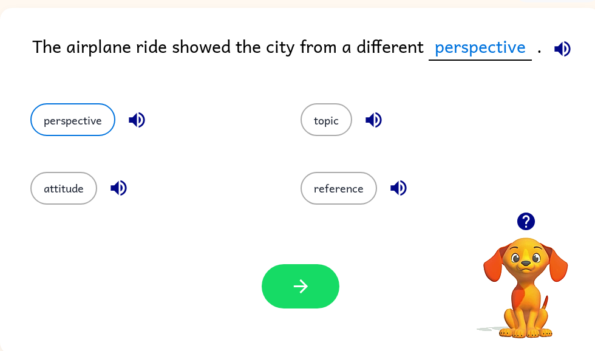
click at [316, 291] on button "button" at bounding box center [301, 286] width 78 height 44
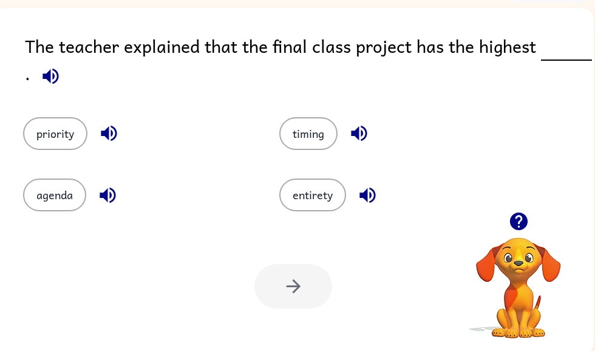
scroll to position [0, 7]
click at [52, 145] on button "priority" at bounding box center [55, 133] width 64 height 33
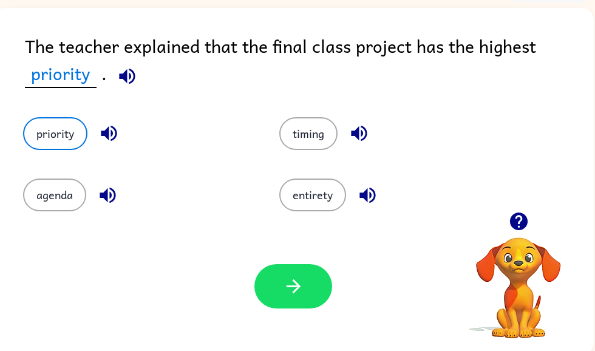
click at [267, 294] on button "button" at bounding box center [293, 286] width 78 height 44
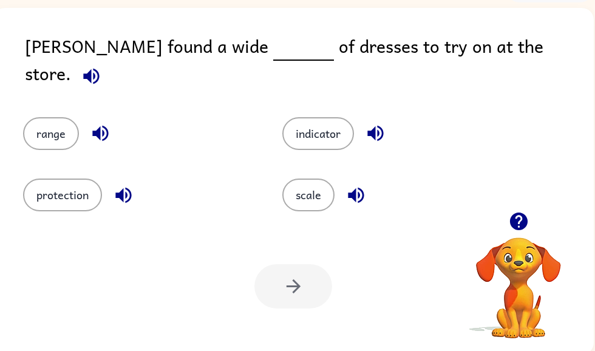
click at [53, 120] on button "range" at bounding box center [51, 133] width 56 height 33
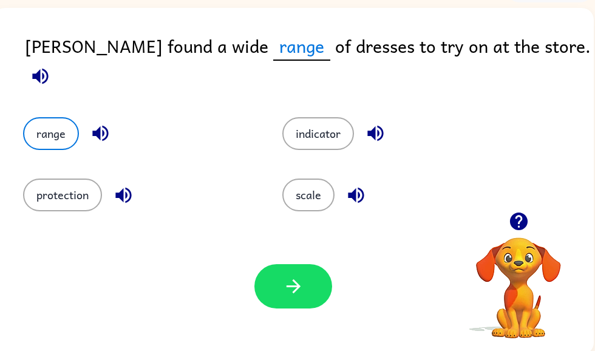
click at [285, 288] on icon "button" at bounding box center [293, 286] width 21 height 21
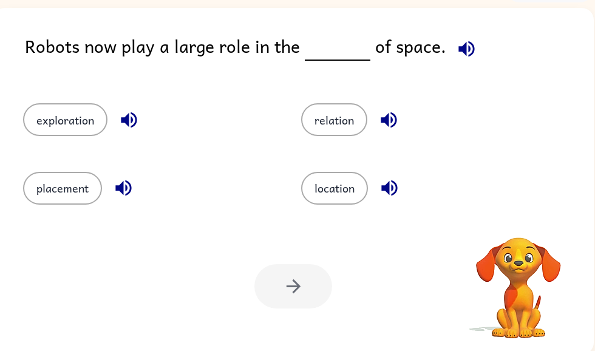
scroll to position [73, 0]
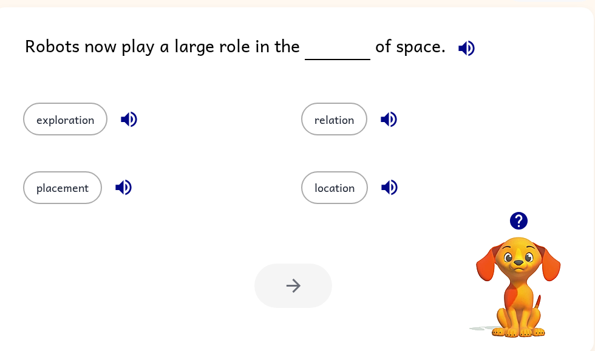
click at [458, 53] on icon "button" at bounding box center [466, 48] width 16 height 16
click at [460, 49] on icon "button" at bounding box center [466, 48] width 21 height 21
click at [343, 210] on div "location" at bounding box center [417, 182] width 278 height 68
click at [336, 202] on button "location" at bounding box center [334, 187] width 67 height 33
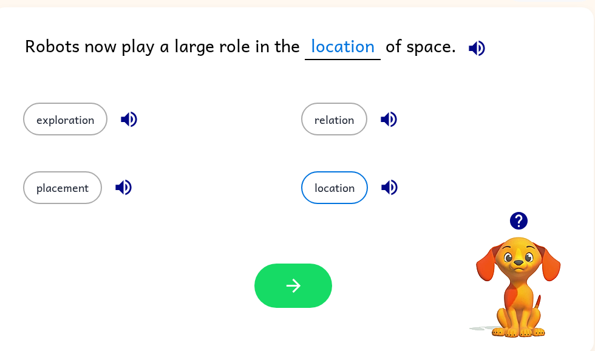
click at [284, 308] on button "button" at bounding box center [293, 286] width 78 height 44
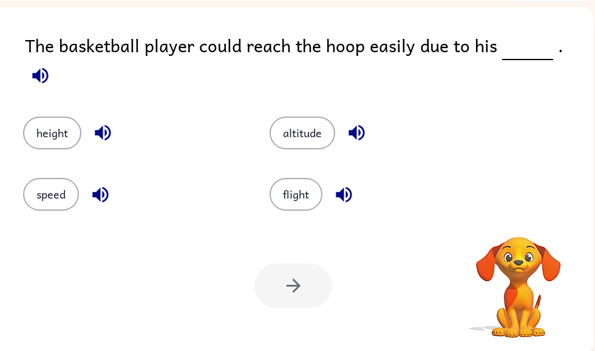
click at [48, 67] on icon "button" at bounding box center [40, 75] width 16 height 16
click at [60, 118] on button "height" at bounding box center [52, 133] width 58 height 33
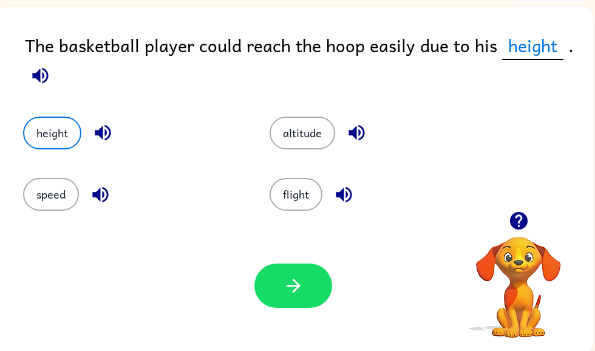
click at [285, 278] on icon "button" at bounding box center [293, 285] width 21 height 21
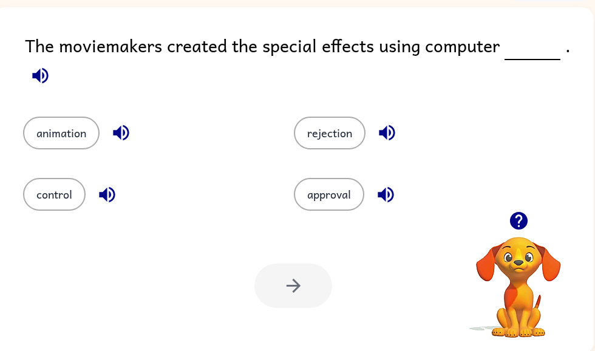
click at [47, 90] on button "button" at bounding box center [40, 75] width 31 height 31
click at [56, 132] on button "animation" at bounding box center [61, 133] width 77 height 33
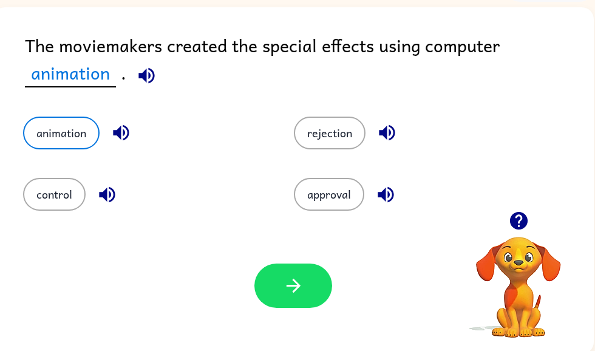
click at [59, 194] on button "control" at bounding box center [54, 194] width 63 height 33
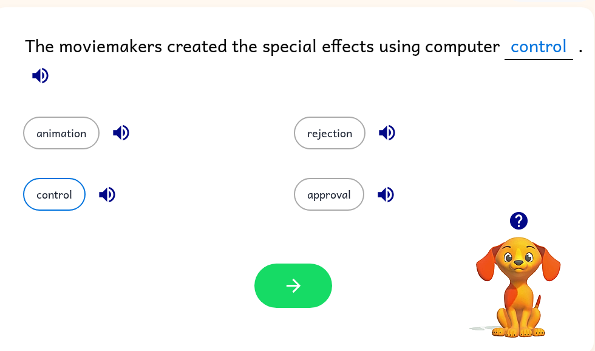
click at [287, 296] on icon "button" at bounding box center [293, 285] width 21 height 21
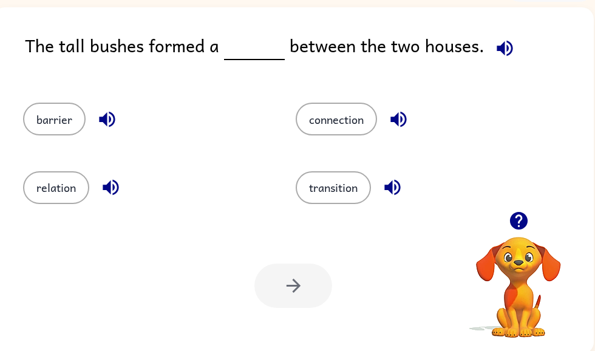
click at [35, 135] on button "barrier" at bounding box center [54, 119] width 63 height 33
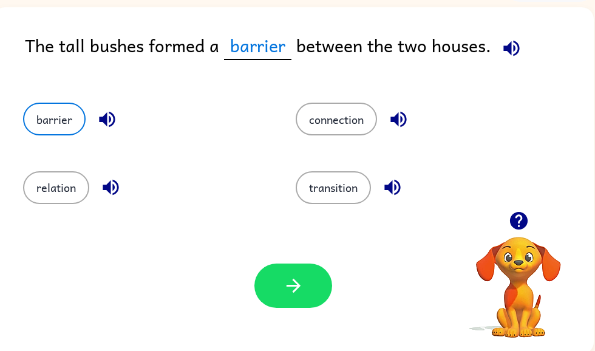
click at [284, 291] on icon "button" at bounding box center [293, 285] width 21 height 21
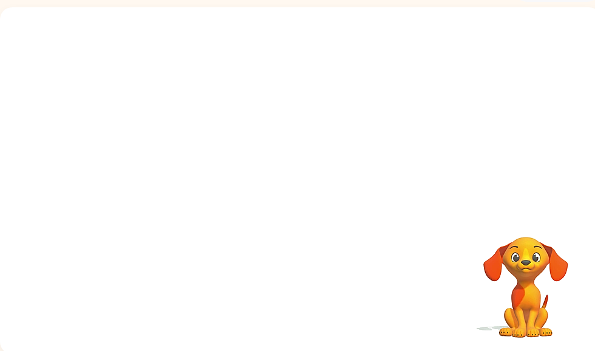
scroll to position [0, 0]
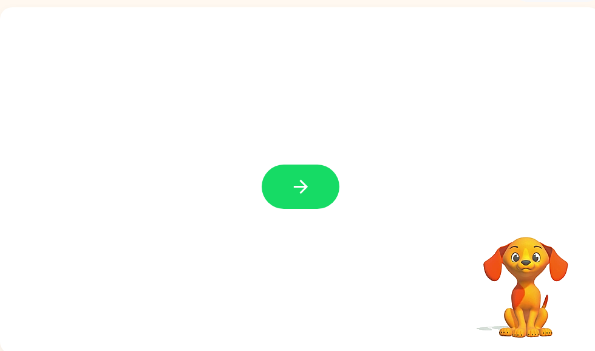
click at [324, 205] on button "button" at bounding box center [301, 187] width 78 height 44
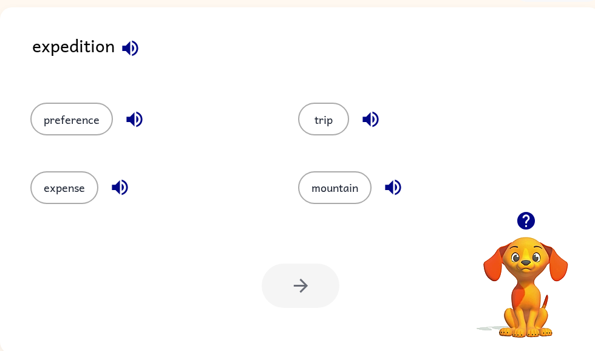
click at [56, 129] on button "preference" at bounding box center [71, 119] width 83 height 33
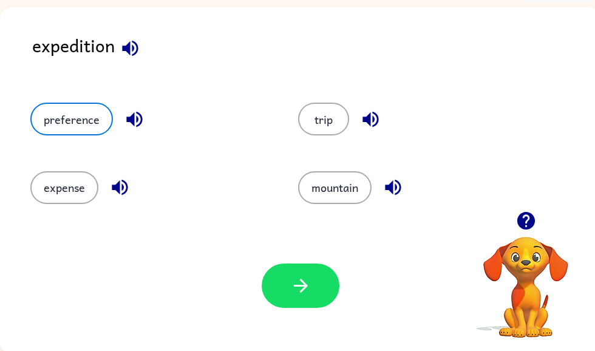
click at [134, 71] on div "expedition" at bounding box center [316, 55] width 569 height 47
click at [134, 46] on icon "button" at bounding box center [130, 48] width 21 height 21
click at [338, 124] on button "trip" at bounding box center [323, 119] width 51 height 33
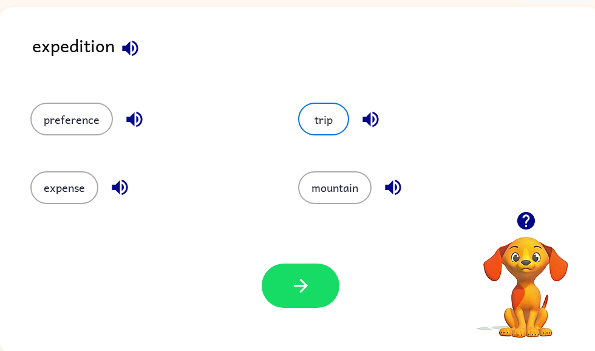
click at [325, 117] on button "trip" at bounding box center [323, 119] width 51 height 33
click at [307, 281] on icon "button" at bounding box center [300, 285] width 21 height 21
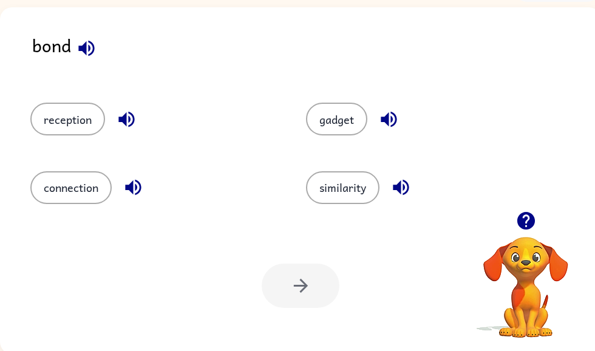
click at [70, 179] on button "connection" at bounding box center [70, 187] width 81 height 33
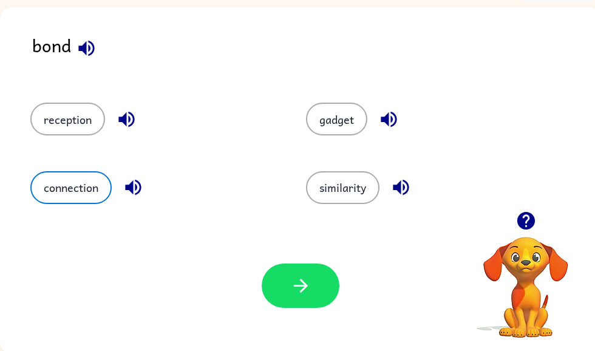
click at [292, 295] on icon "button" at bounding box center [300, 285] width 21 height 21
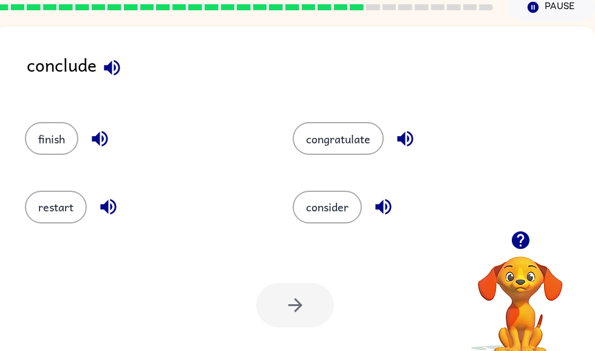
scroll to position [53, 6]
click at [120, 64] on icon "button" at bounding box center [111, 67] width 21 height 21
click at [403, 137] on icon "button" at bounding box center [405, 139] width 16 height 16
click at [407, 151] on button "button" at bounding box center [404, 138] width 31 height 31
click at [335, 222] on button "consider" at bounding box center [326, 207] width 69 height 33
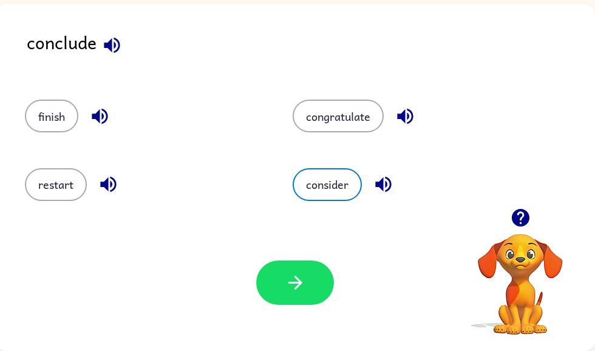
scroll to position [77, 6]
click at [279, 286] on button "button" at bounding box center [295, 283] width 78 height 44
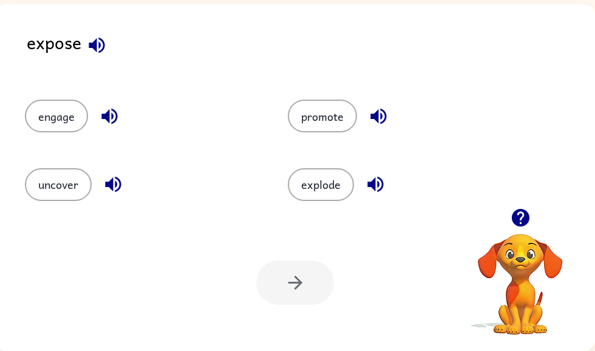
scroll to position [76, 5]
click at [299, 282] on div at bounding box center [295, 283] width 78 height 44
click at [50, 185] on button "uncover" at bounding box center [57, 184] width 67 height 33
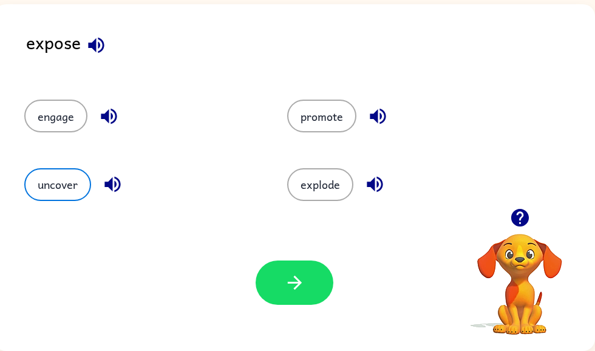
click at [281, 291] on button "button" at bounding box center [295, 283] width 78 height 44
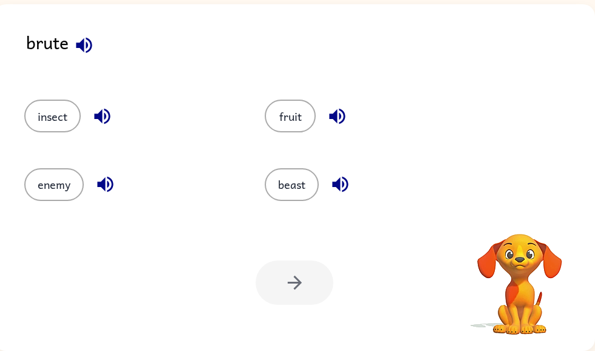
click at [35, 120] on button "insect" at bounding box center [52, 116] width 56 height 33
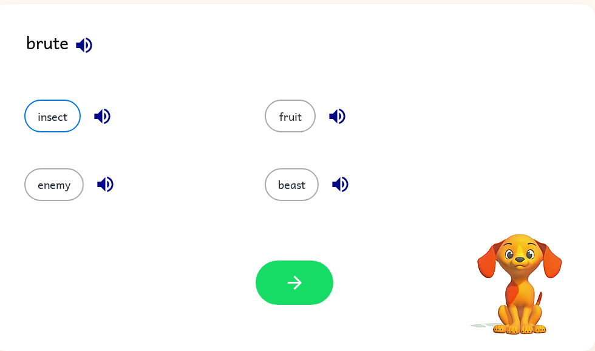
click at [293, 281] on icon "button" at bounding box center [294, 282] width 21 height 21
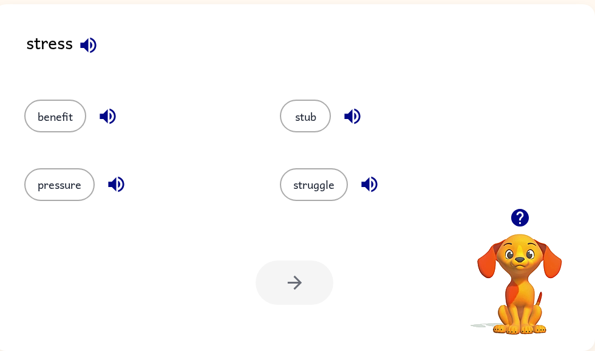
click at [33, 200] on div "pressure" at bounding box center [138, 184] width 228 height 33
click at [55, 192] on button "pressure" at bounding box center [59, 184] width 70 height 33
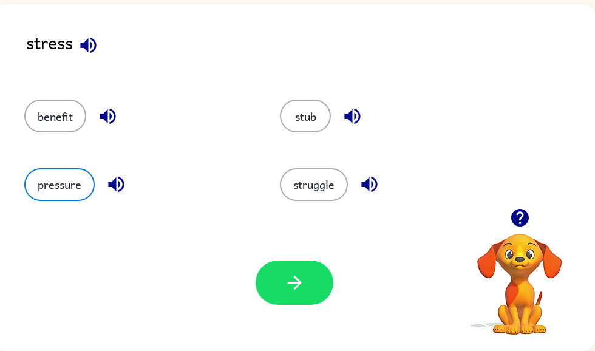
click at [293, 295] on button "button" at bounding box center [295, 283] width 78 height 44
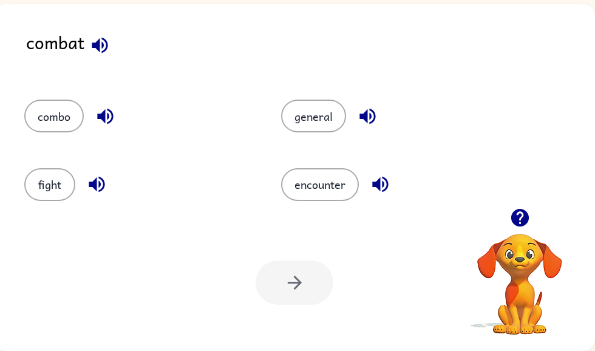
click at [280, 300] on div at bounding box center [295, 283] width 78 height 44
click at [251, 262] on div "Your browser must support playing .mp4 files to use Literably. Please try using…" at bounding box center [294, 282] width 601 height 137
click at [277, 297] on div at bounding box center [295, 283] width 78 height 44
click at [45, 190] on button "fight" at bounding box center [49, 184] width 51 height 33
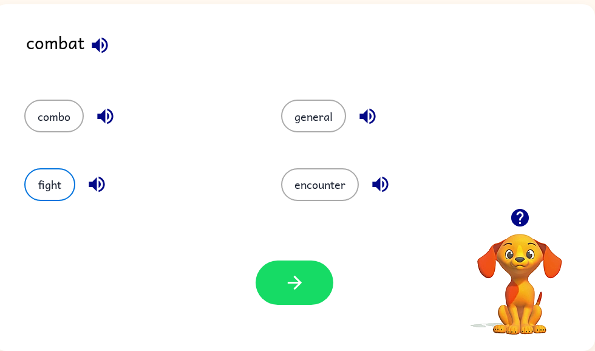
click at [276, 274] on button "button" at bounding box center [295, 283] width 78 height 44
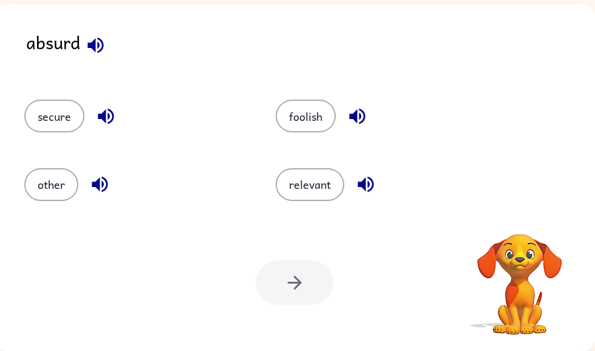
click at [103, 41] on icon "button" at bounding box center [95, 45] width 21 height 21
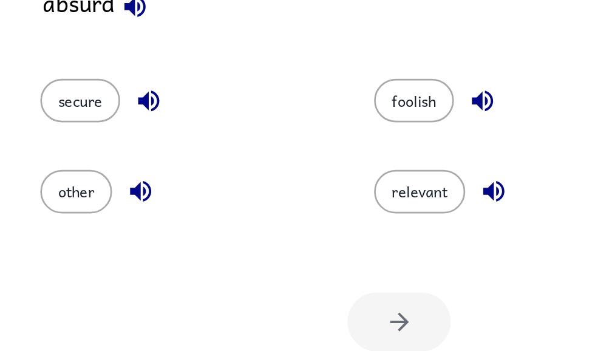
scroll to position [77, 0]
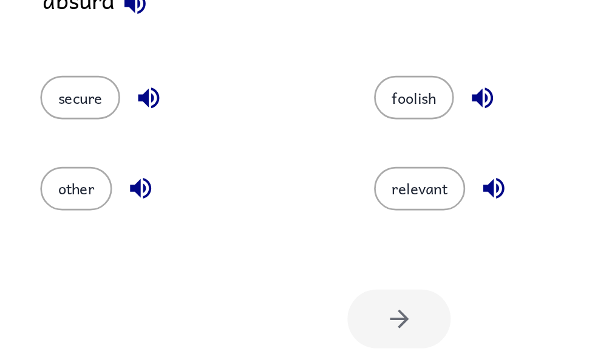
click at [319, 168] on button "relevant" at bounding box center [316, 184] width 69 height 33
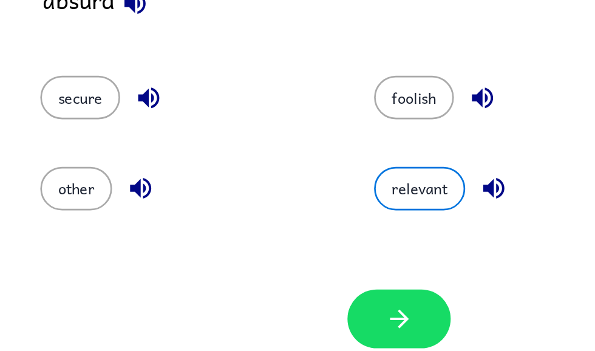
click at [286, 261] on button "button" at bounding box center [301, 283] width 78 height 44
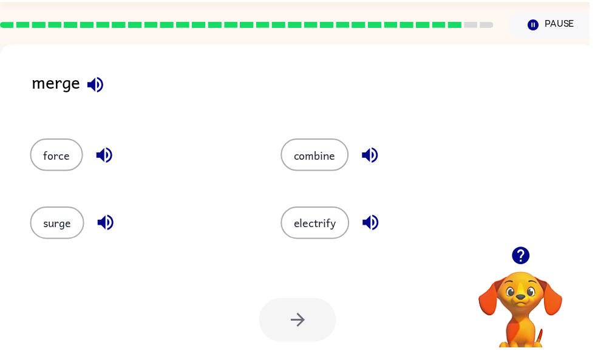
scroll to position [36, 0]
click at [290, 157] on button "combine" at bounding box center [318, 156] width 69 height 33
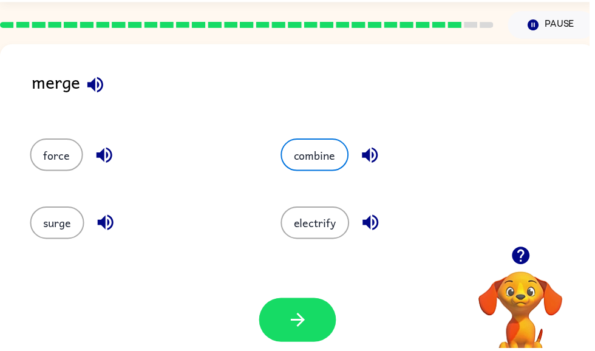
click at [281, 328] on button "button" at bounding box center [301, 323] width 78 height 44
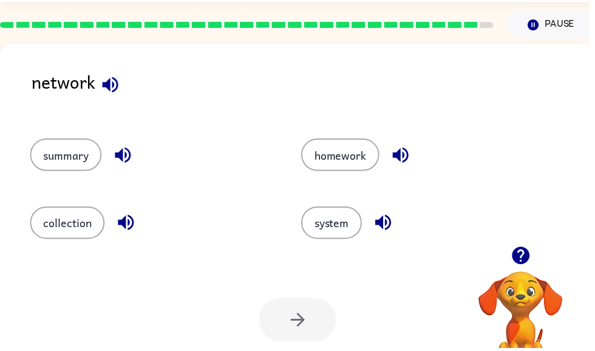
click at [335, 241] on button "system" at bounding box center [334, 224] width 61 height 33
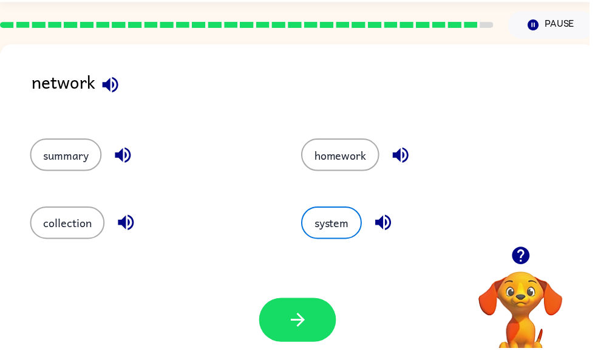
click at [279, 325] on button "button" at bounding box center [301, 323] width 78 height 44
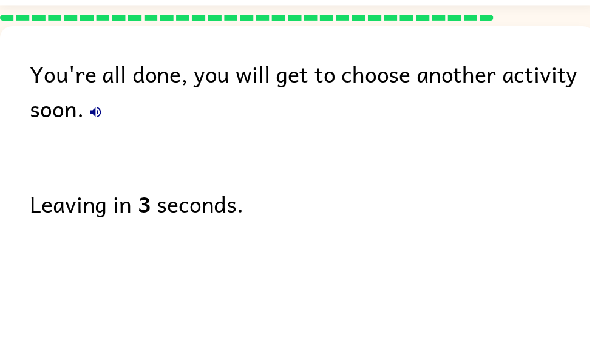
scroll to position [32, 0]
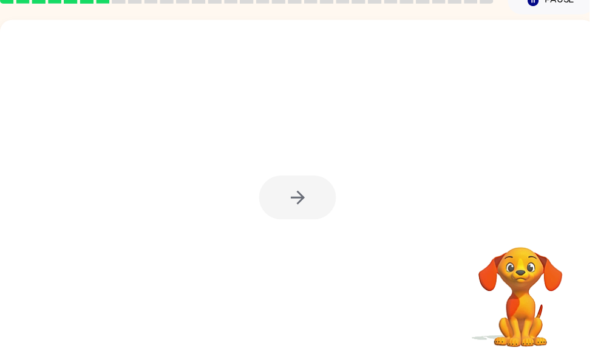
scroll to position [61, 0]
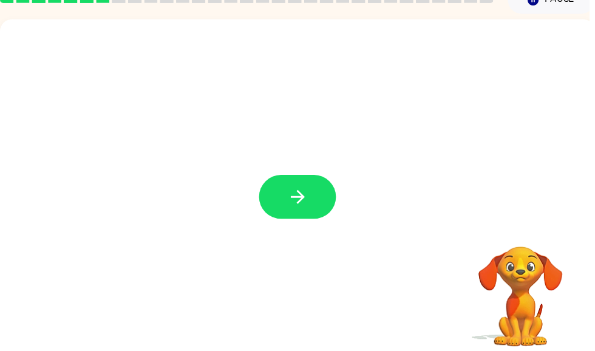
click at [292, 216] on button "button" at bounding box center [301, 199] width 78 height 44
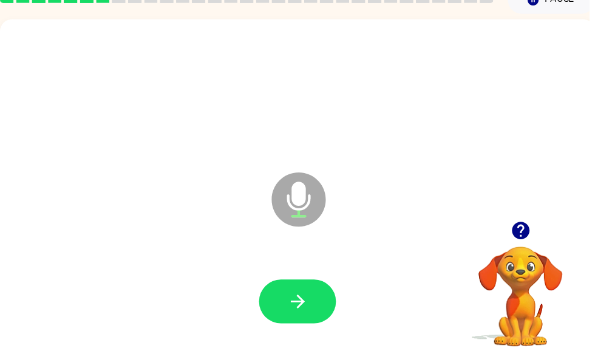
click at [299, 294] on icon "button" at bounding box center [300, 304] width 21 height 21
click at [299, 313] on icon "button" at bounding box center [300, 304] width 21 height 21
click at [516, 236] on icon "button" at bounding box center [526, 232] width 21 height 21
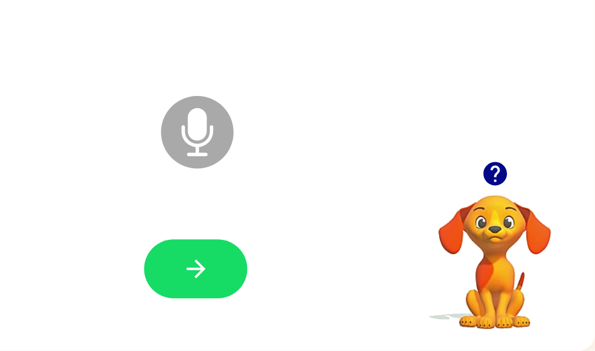
click at [256, 267] on button "button" at bounding box center [295, 289] width 78 height 44
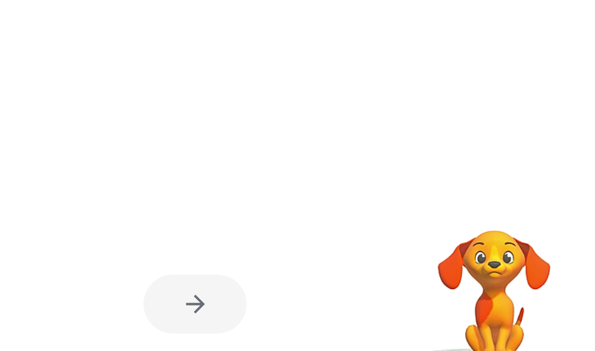
scroll to position [77, 6]
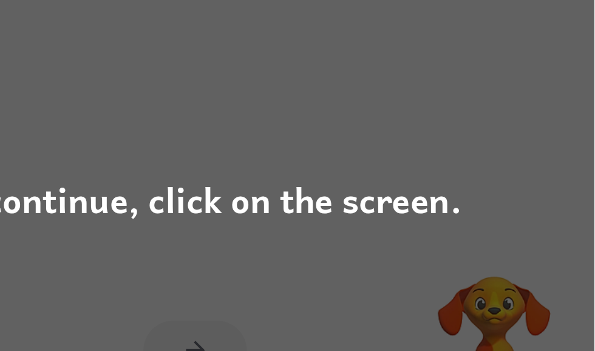
click at [57, 195] on div "To continue, click on the screen." at bounding box center [297, 175] width 595 height 351
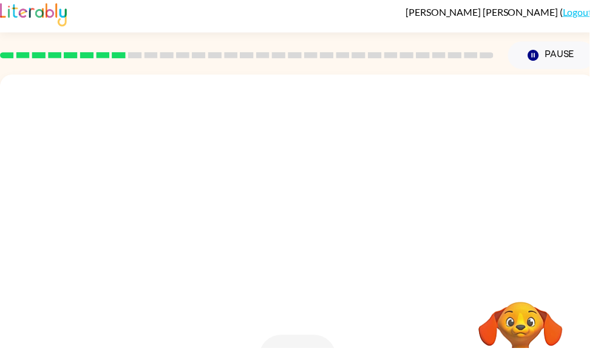
scroll to position [5, 0]
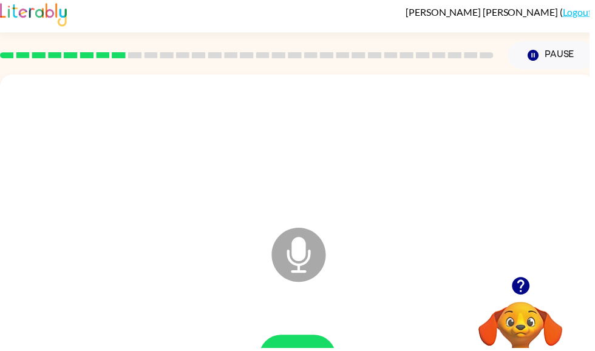
click at [522, 289] on icon "button" at bounding box center [526, 289] width 18 height 18
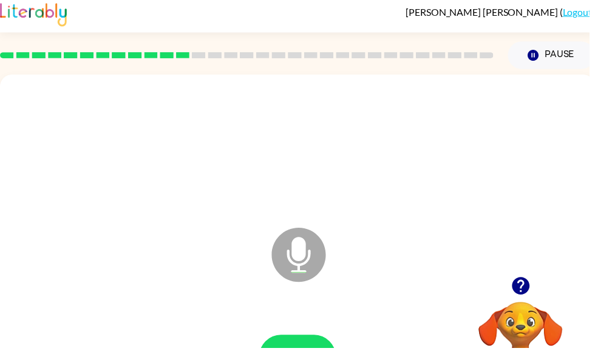
click at [529, 294] on icon "button" at bounding box center [526, 289] width 18 height 18
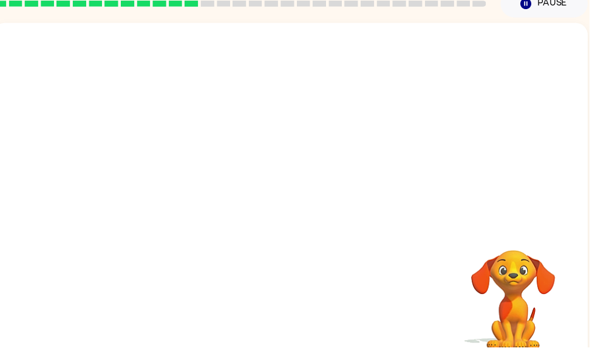
scroll to position [57, 0]
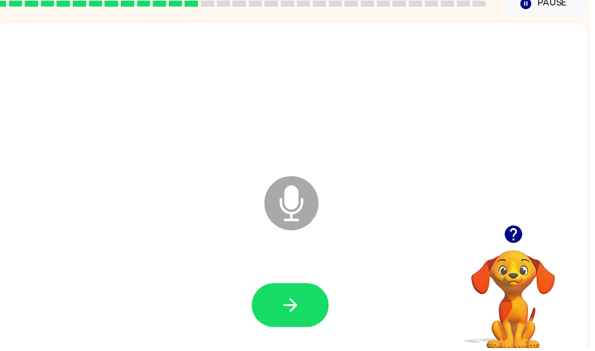
click at [292, 329] on button "button" at bounding box center [293, 308] width 78 height 44
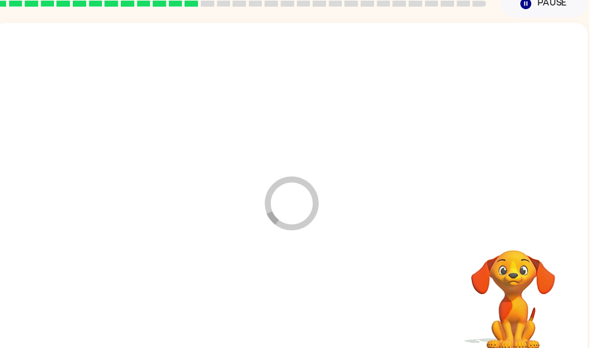
click at [273, 316] on div at bounding box center [293, 309] width 577 height 100
